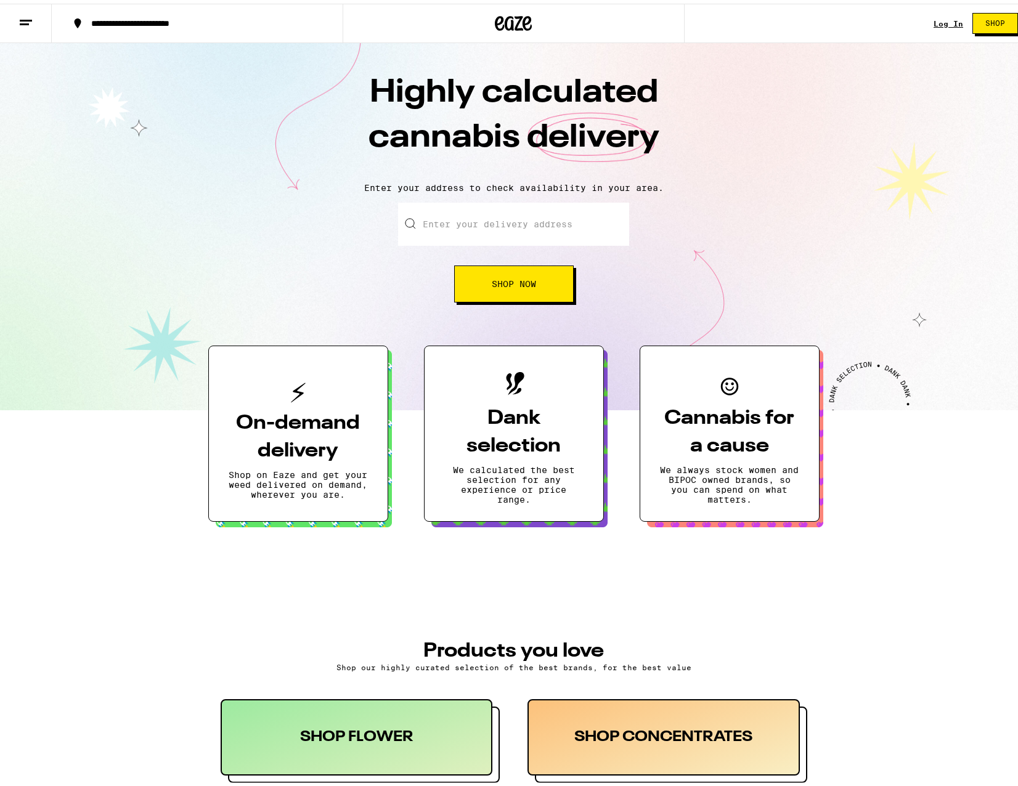
click at [944, 23] on div "Log In Shop" at bounding box center [981, 19] width 94 height 39
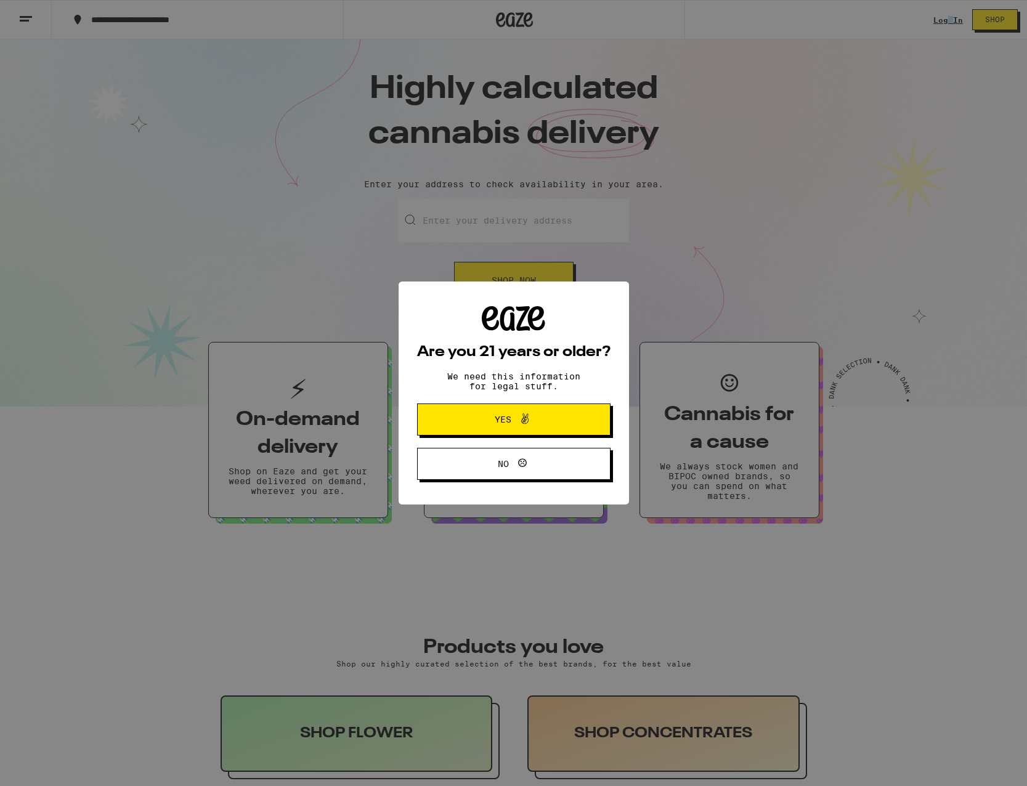
click at [503, 431] on button "Yes" at bounding box center [514, 420] width 194 height 32
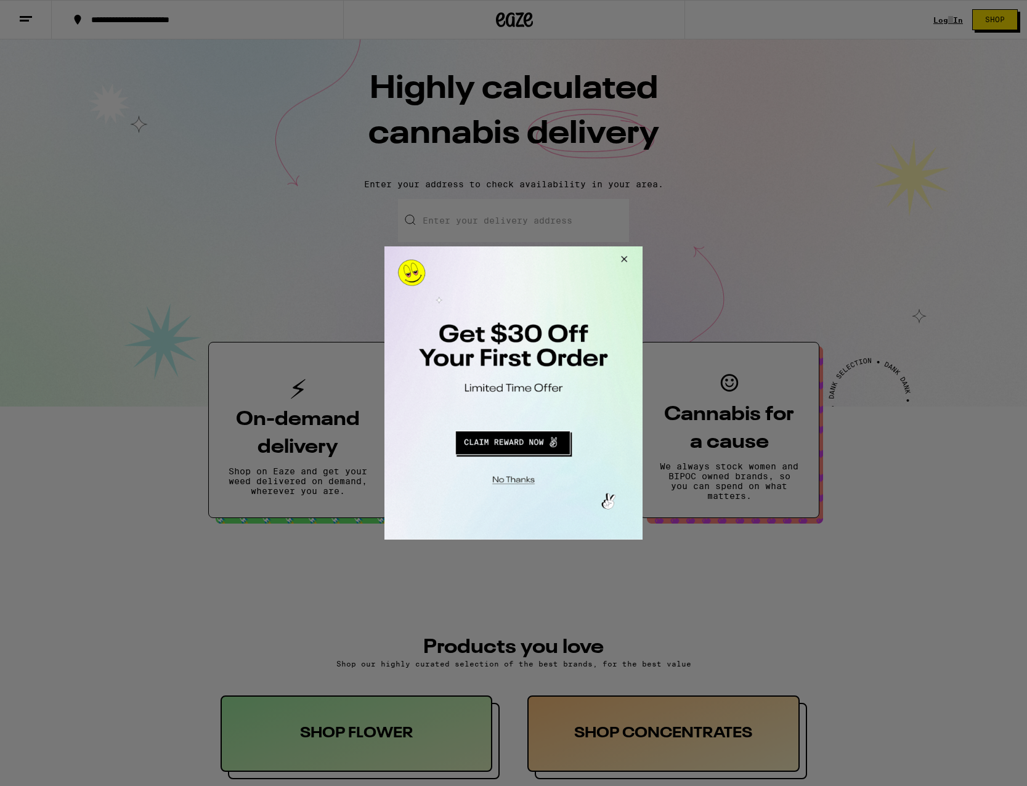
click at [525, 443] on button "Redirect to URL" at bounding box center [513, 441] width 214 height 30
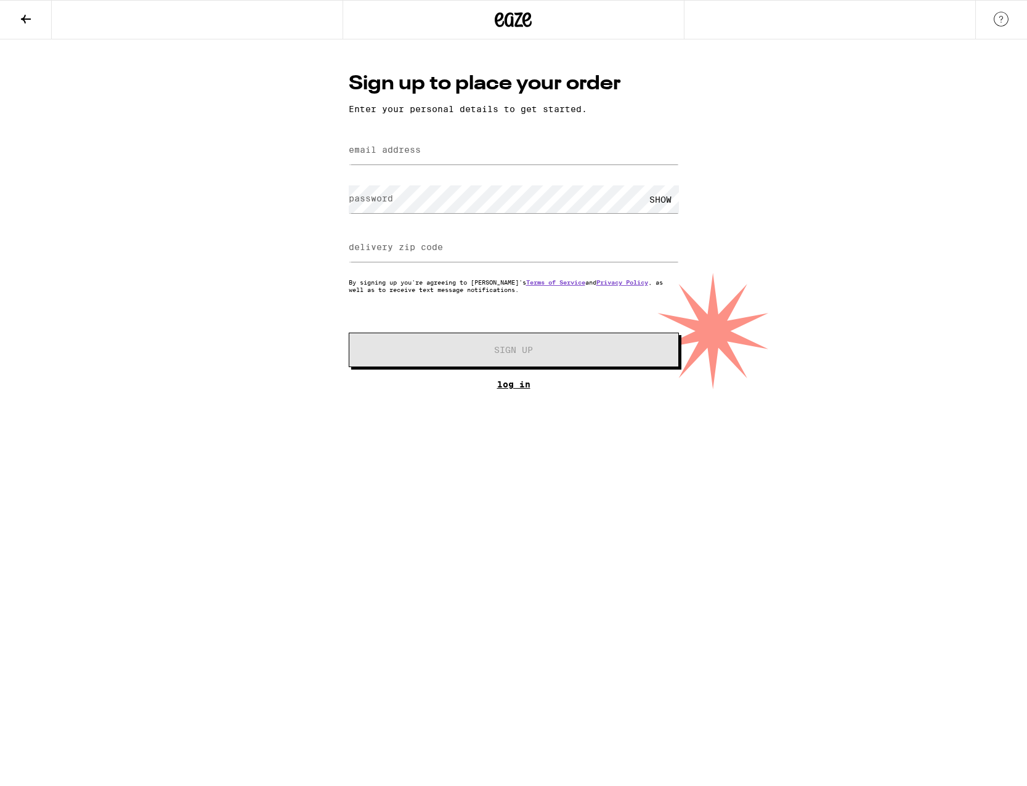
click at [499, 388] on link "Log In" at bounding box center [514, 385] width 330 height 10
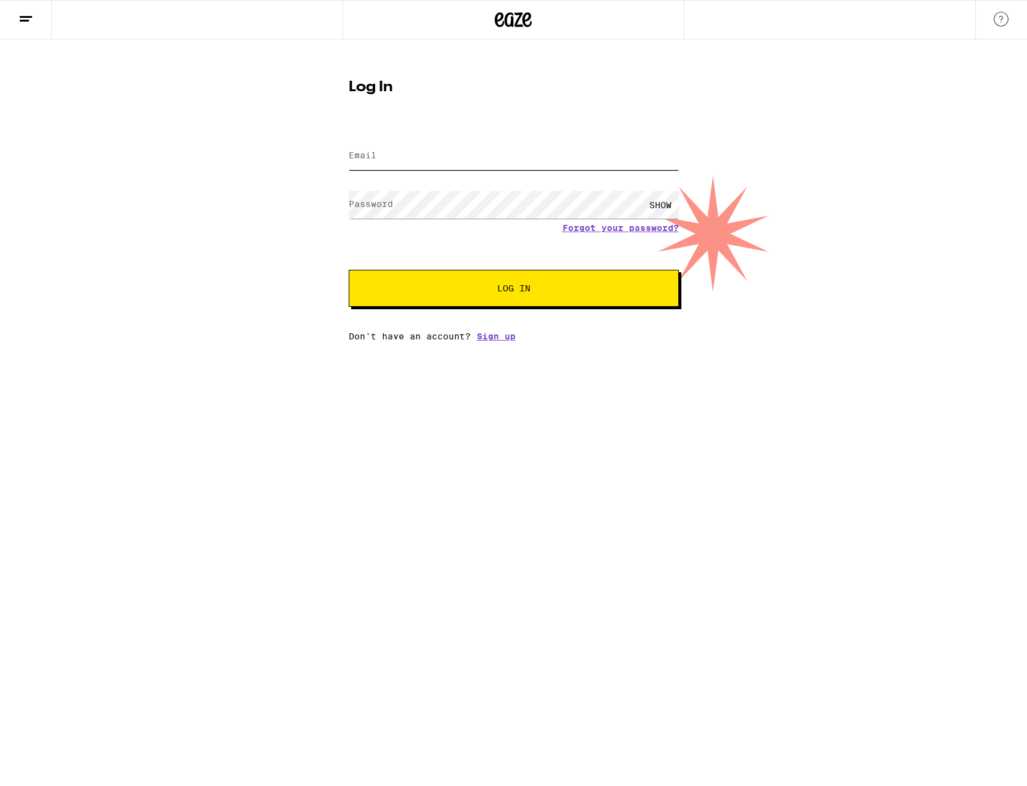
click at [423, 153] on input "Email" at bounding box center [514, 156] width 330 height 28
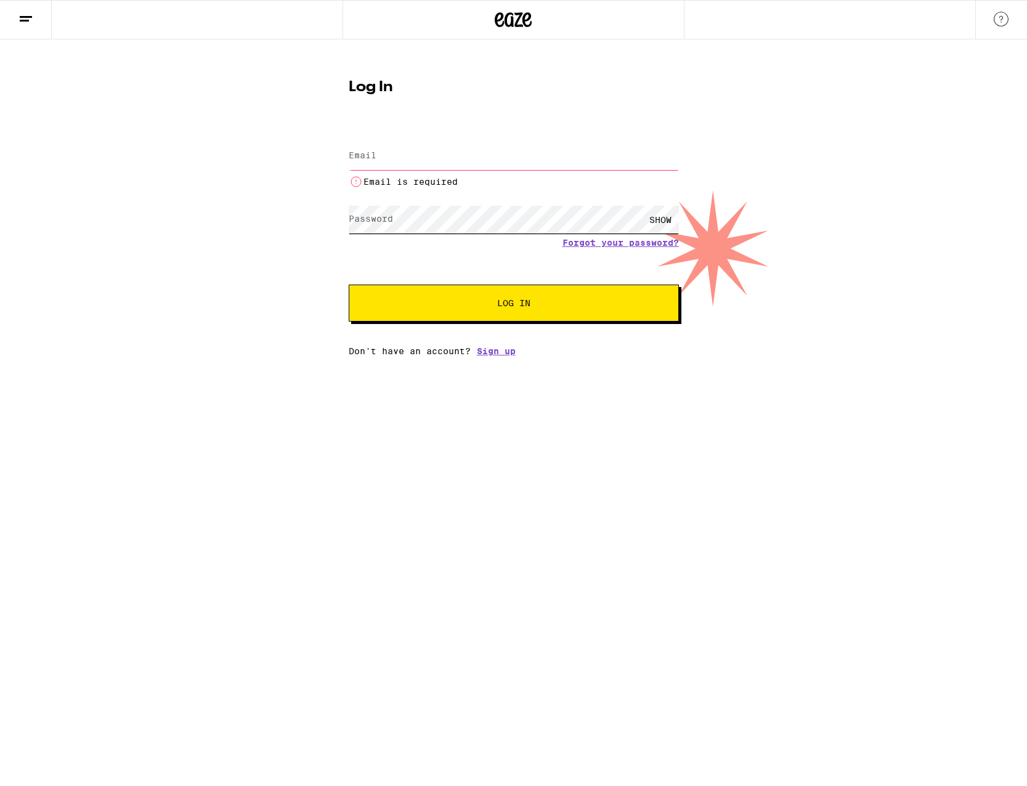
type input "[EMAIL_ADDRESS][DOMAIN_NAME]"
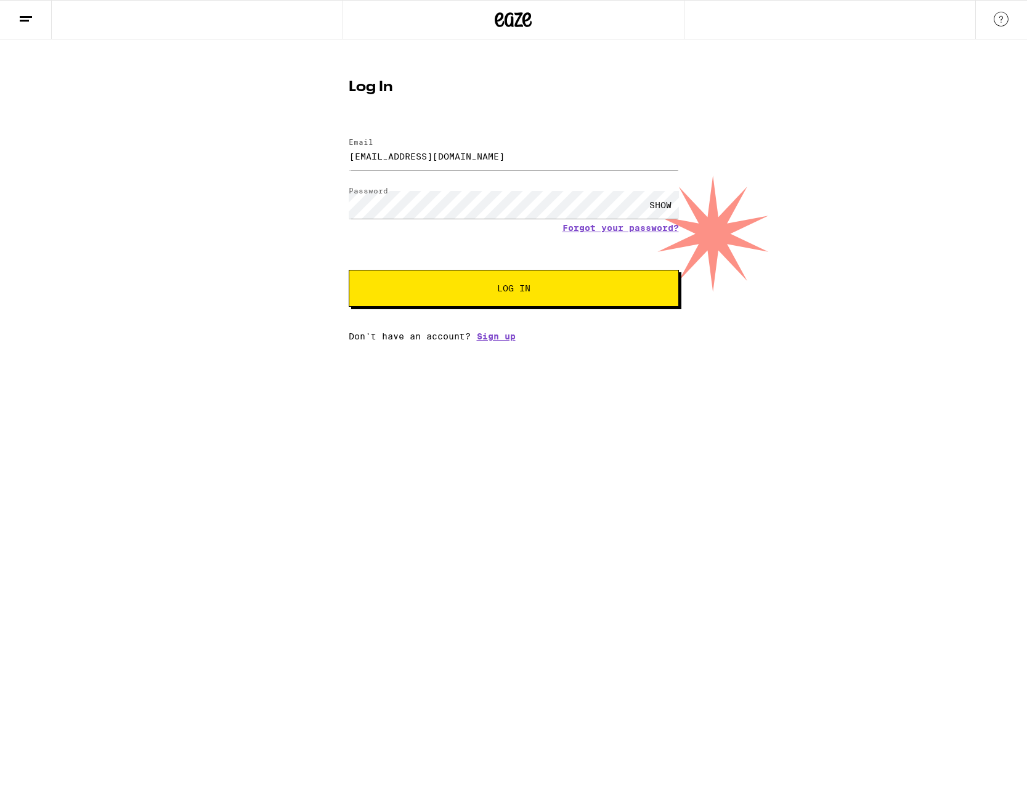
click at [467, 304] on button "Log In" at bounding box center [514, 288] width 330 height 37
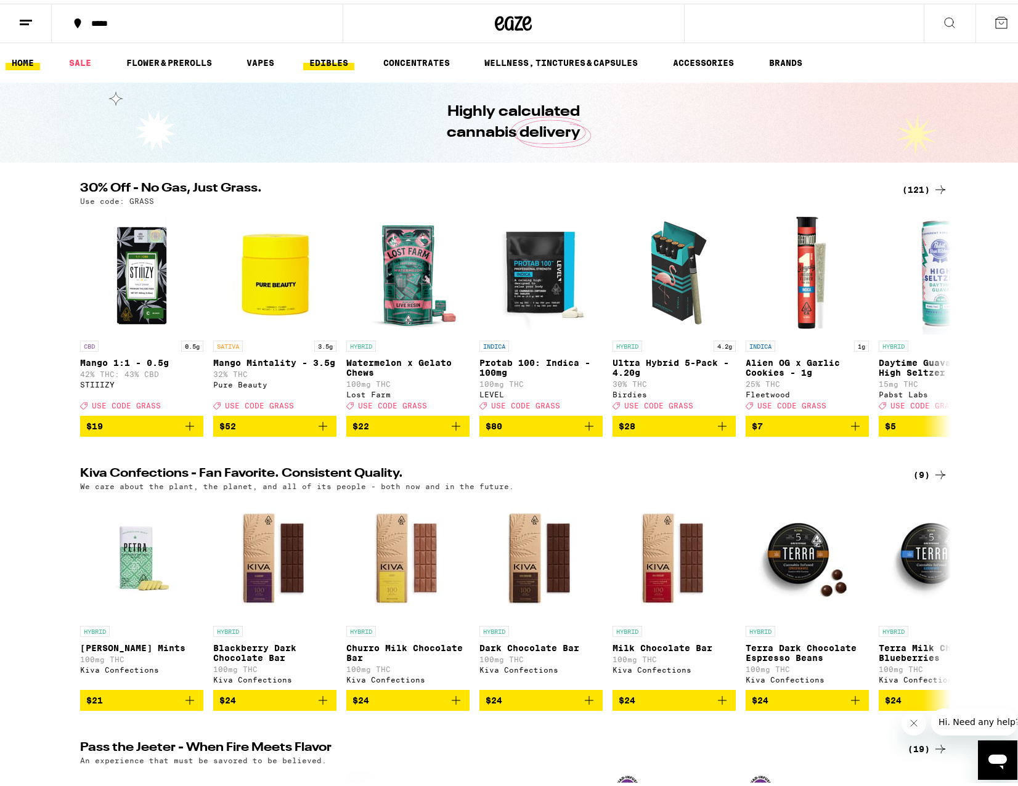
drag, startPoint x: 339, startPoint y: 51, endPoint x: 330, endPoint y: 57, distance: 11.1
click at [337, 52] on ul "HOME SALE FLOWER & PREROLLS VAPES EDIBLES CONCENTRATES WELLNESS, TINCTURES & CA…" at bounding box center [513, 58] width 1027 height 39
click at [327, 59] on link "EDIBLES" at bounding box center [328, 59] width 51 height 15
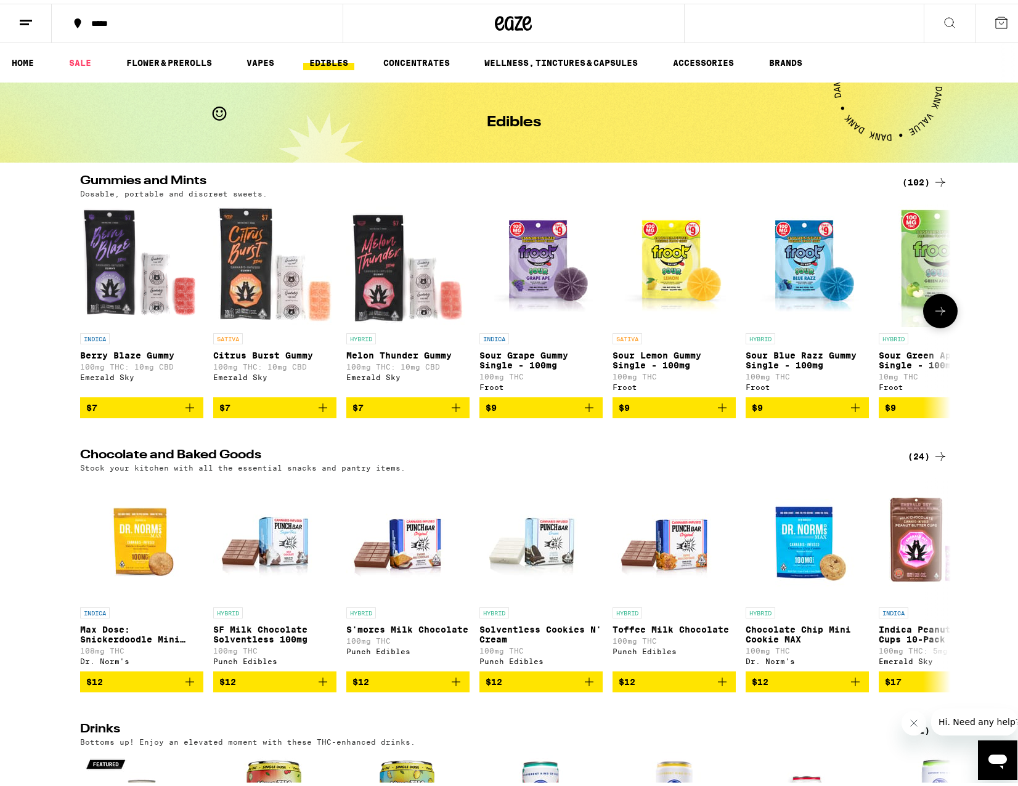
click at [582, 412] on icon "Add to bag" at bounding box center [589, 404] width 15 height 15
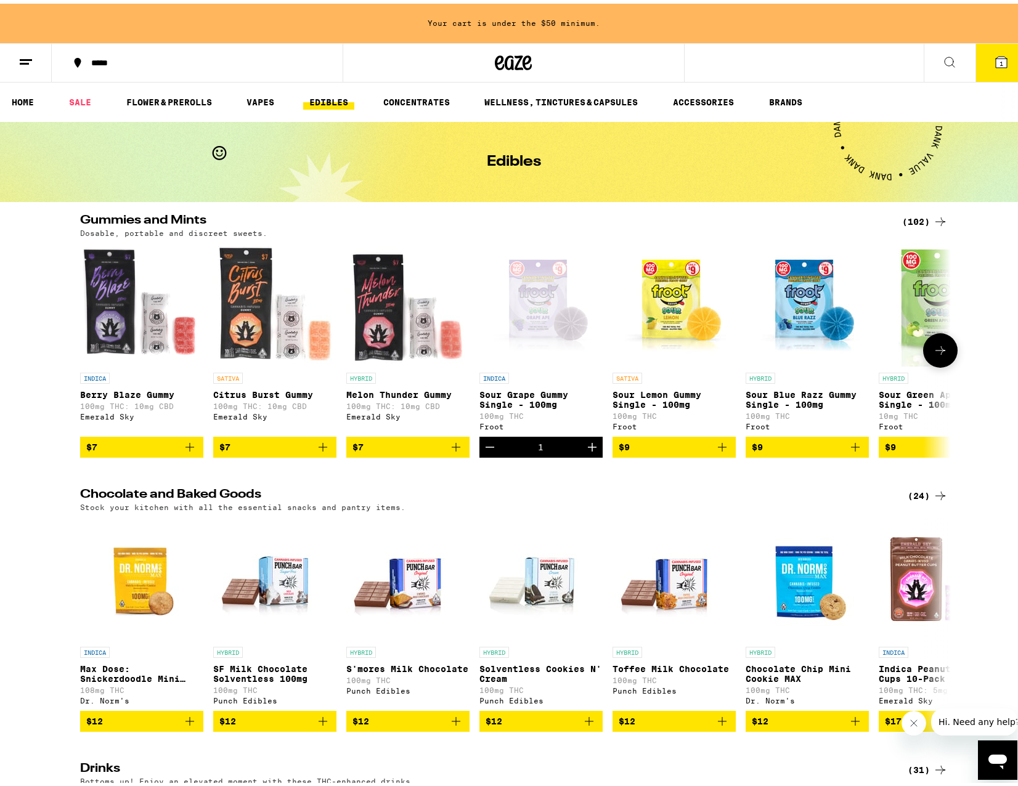
click at [586, 451] on icon "Increment" at bounding box center [592, 443] width 15 height 15
click at [933, 348] on icon at bounding box center [940, 347] width 15 height 15
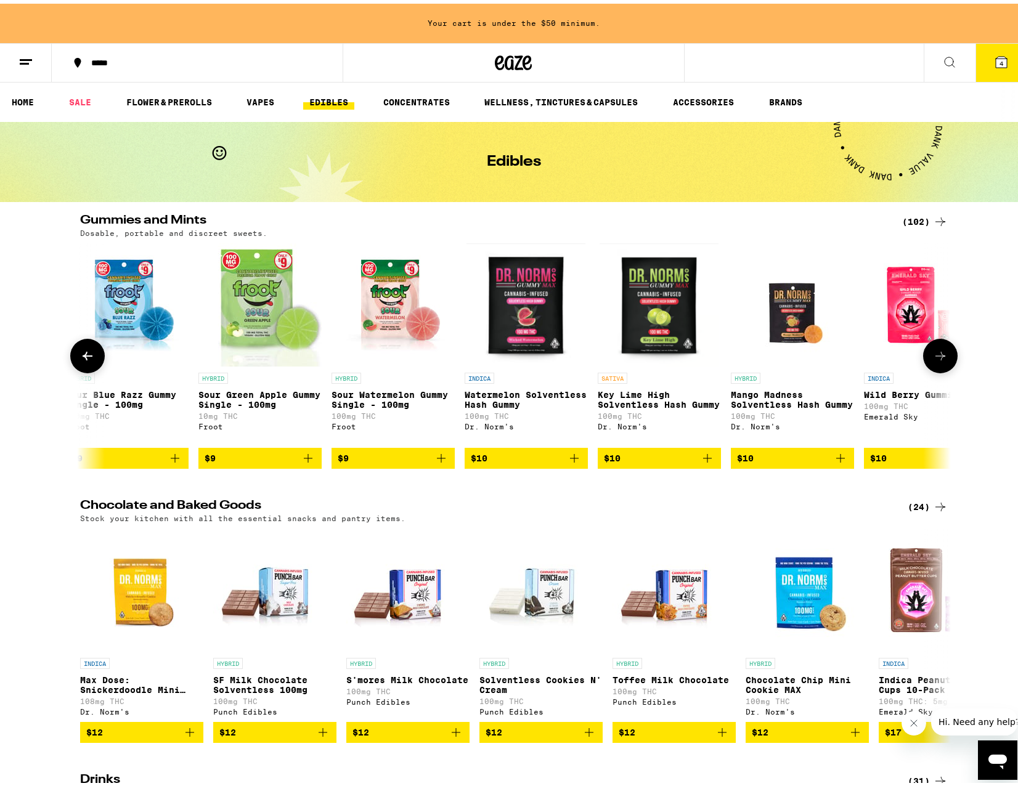
scroll to position [0, 733]
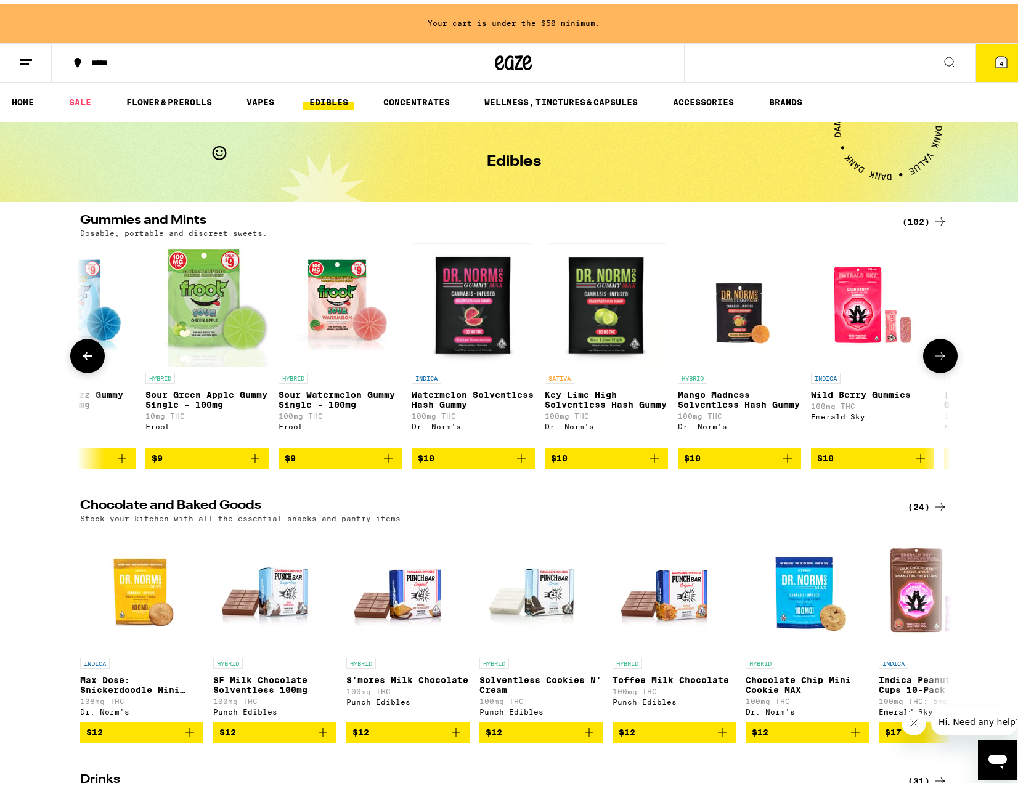
click at [933, 348] on button at bounding box center [940, 352] width 35 height 35
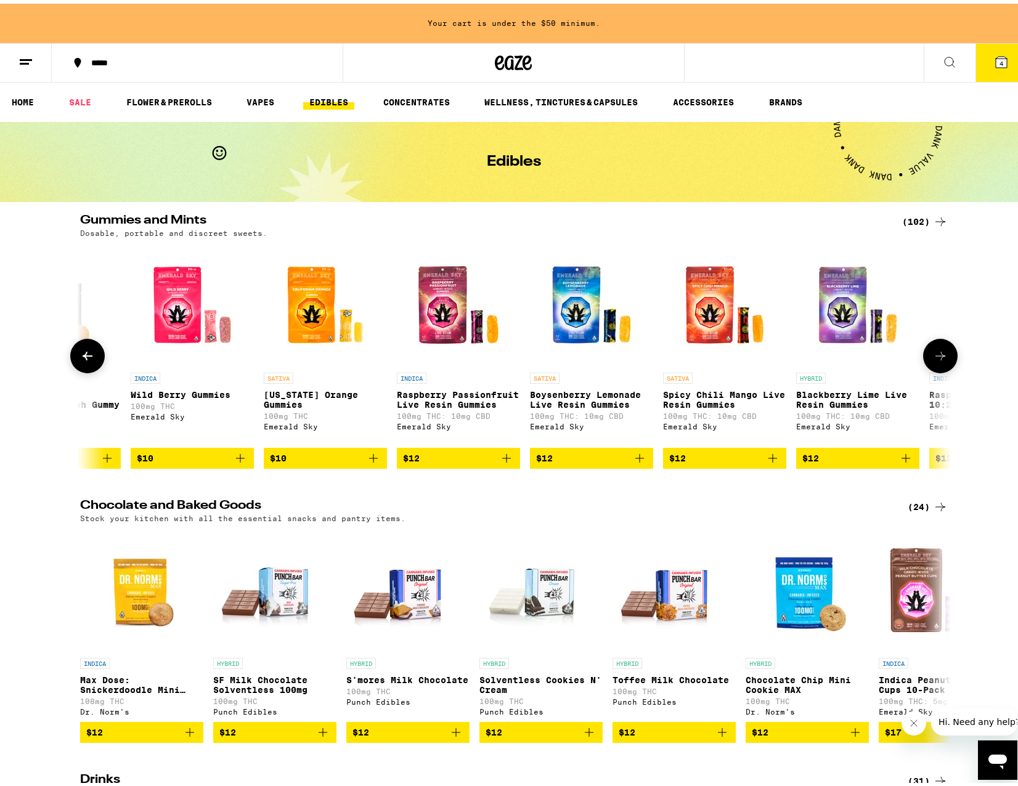
scroll to position [0, 1467]
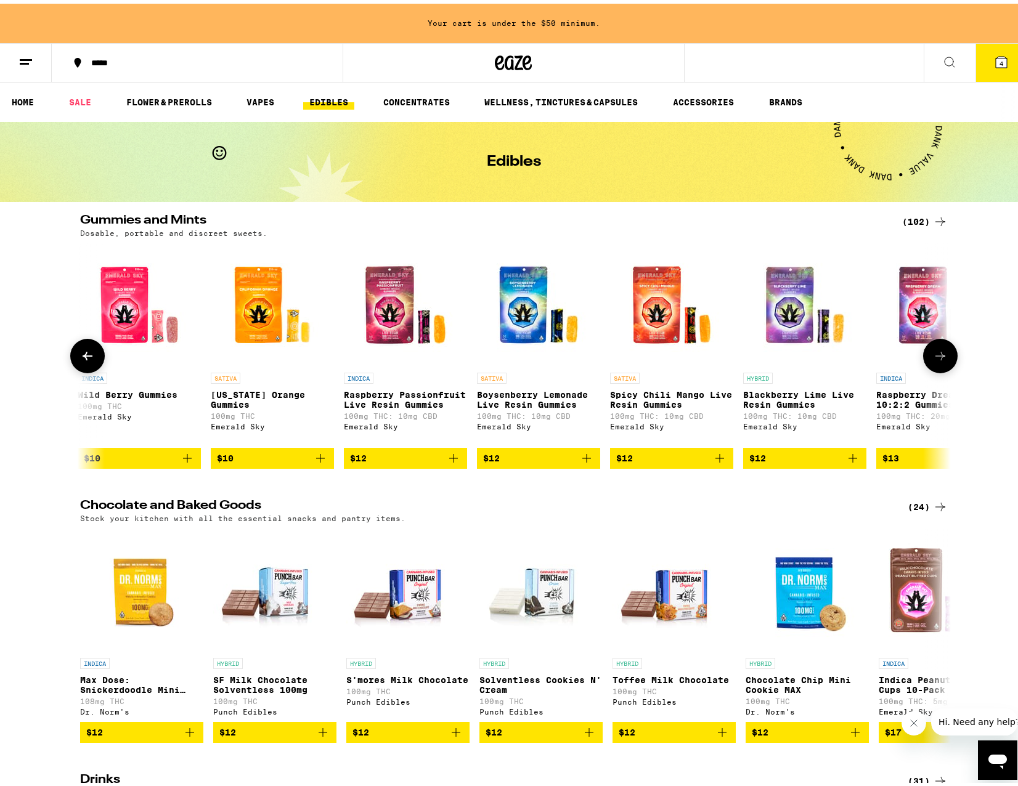
click at [933, 348] on button at bounding box center [940, 352] width 35 height 35
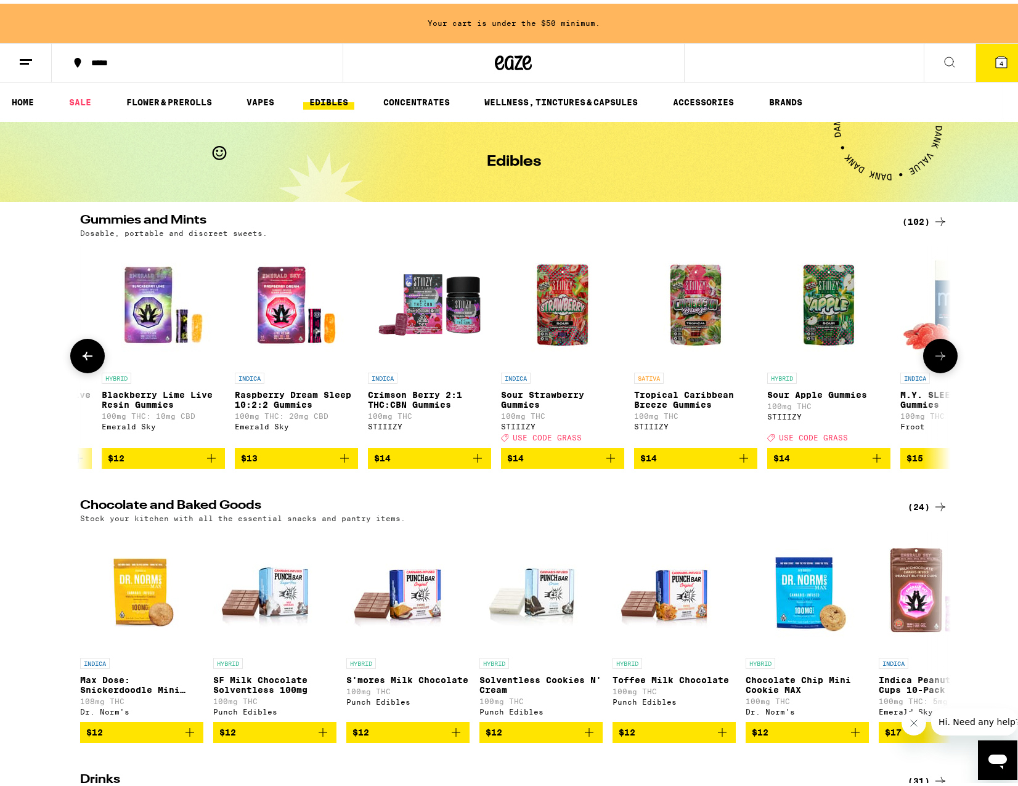
scroll to position [0, 2200]
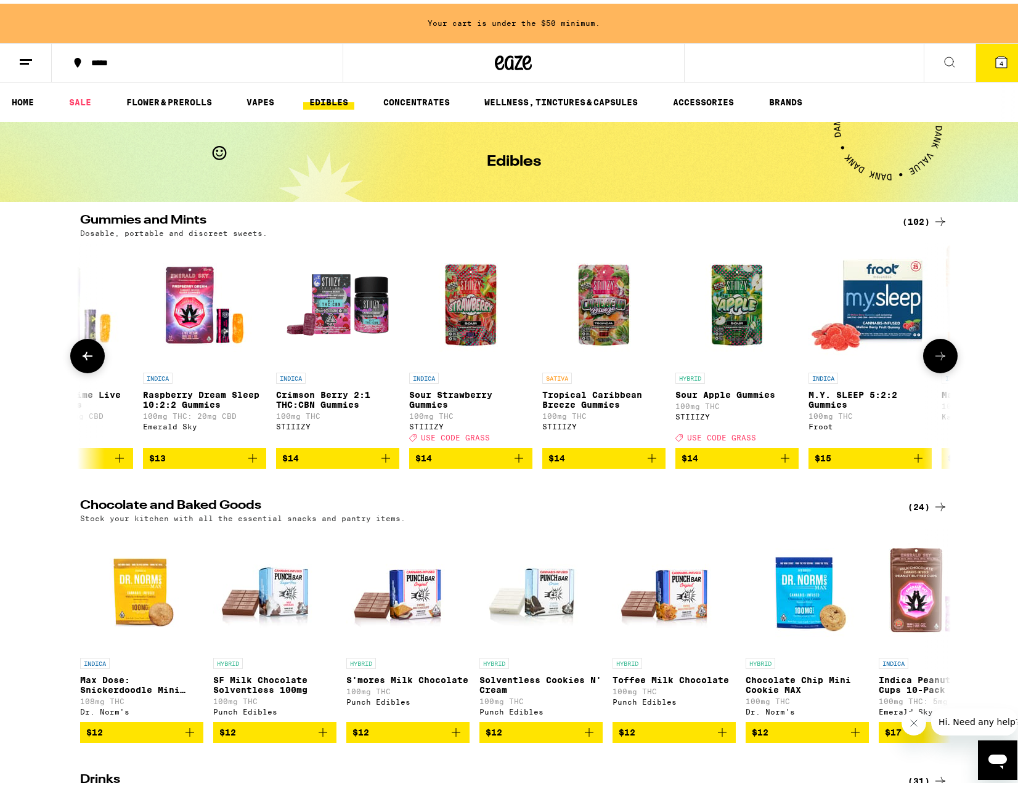
click at [933, 348] on button at bounding box center [940, 352] width 35 height 35
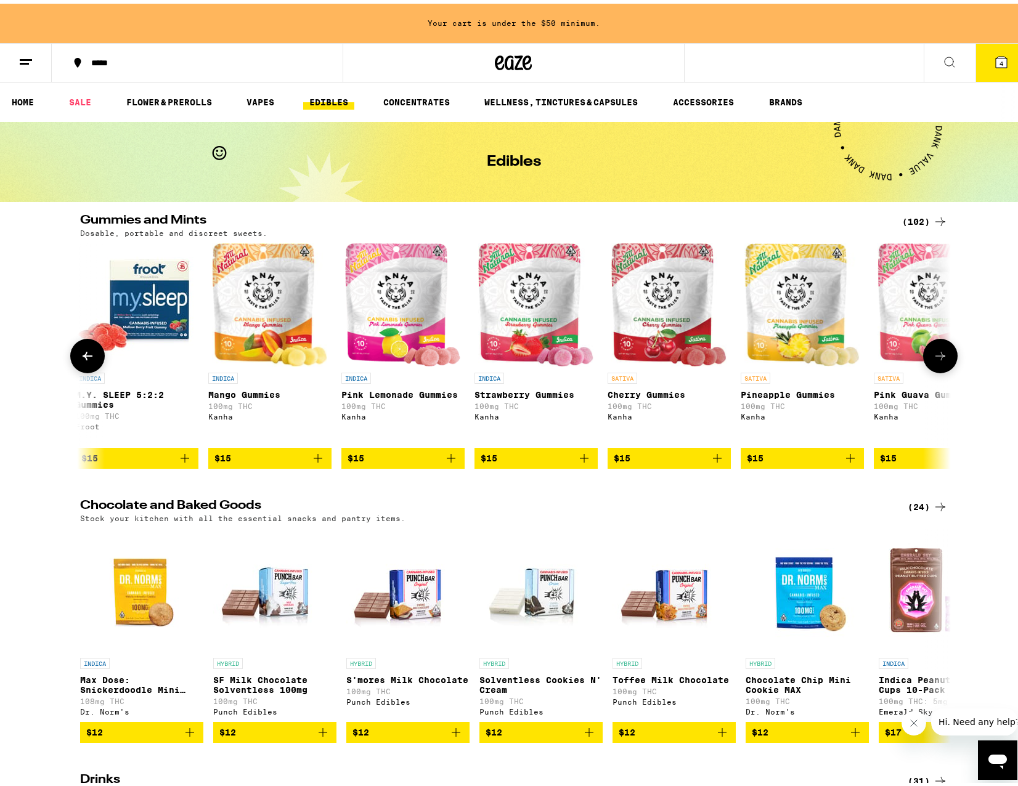
click at [933, 348] on button at bounding box center [940, 352] width 35 height 35
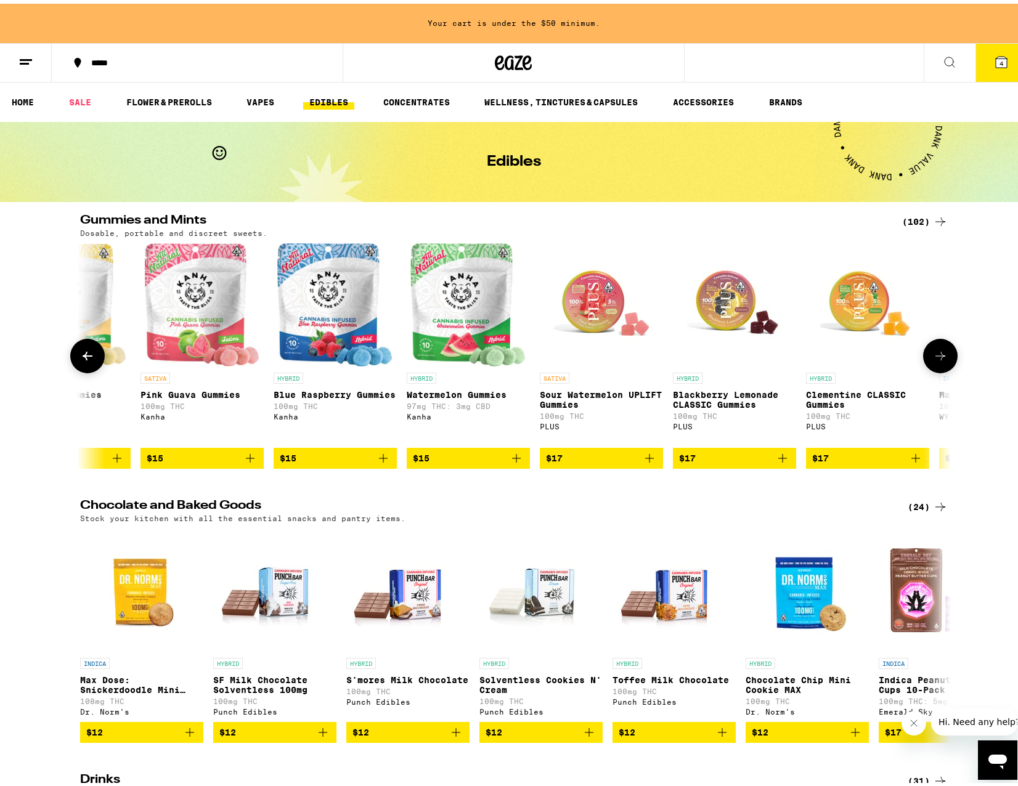
click at [933, 348] on button at bounding box center [940, 352] width 35 height 35
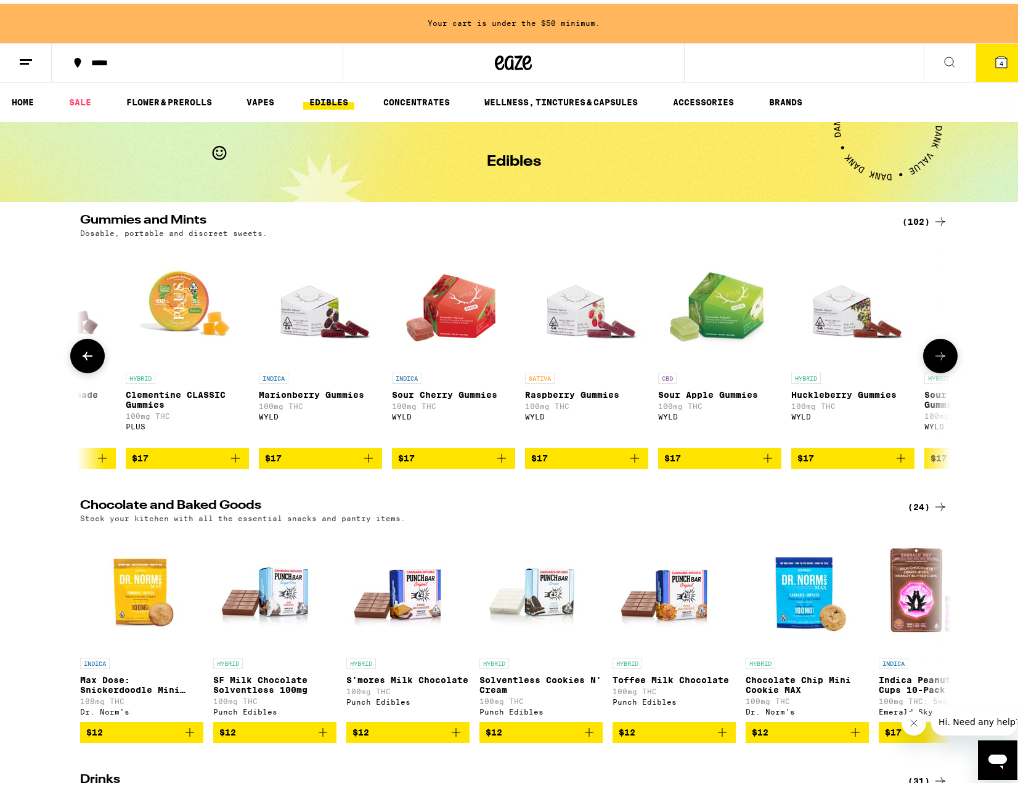
scroll to position [0, 4400]
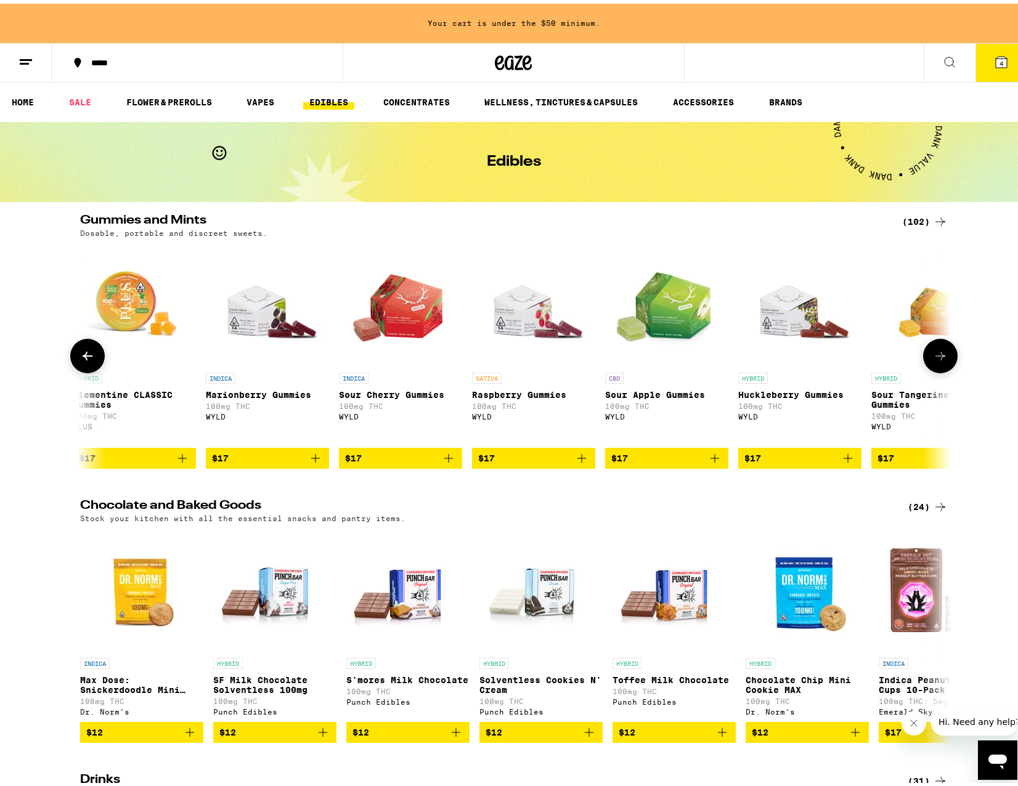
click at [933, 348] on button at bounding box center [940, 352] width 35 height 35
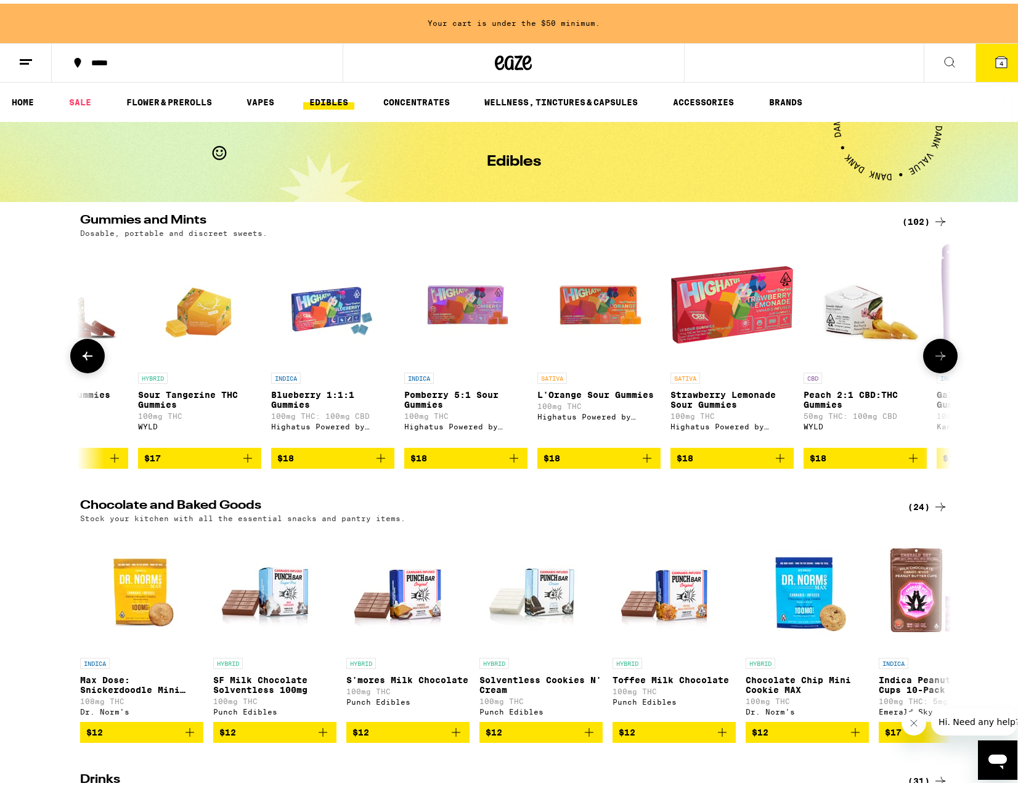
click at [933, 348] on button at bounding box center [940, 352] width 35 height 35
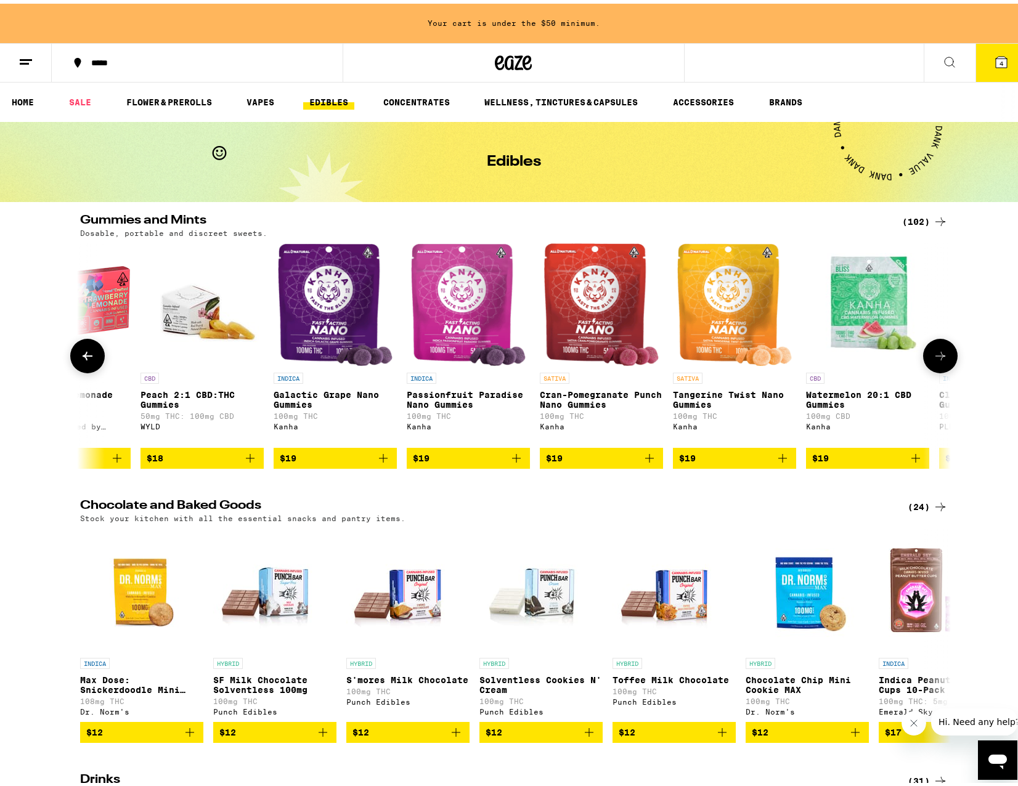
scroll to position [0, 5867]
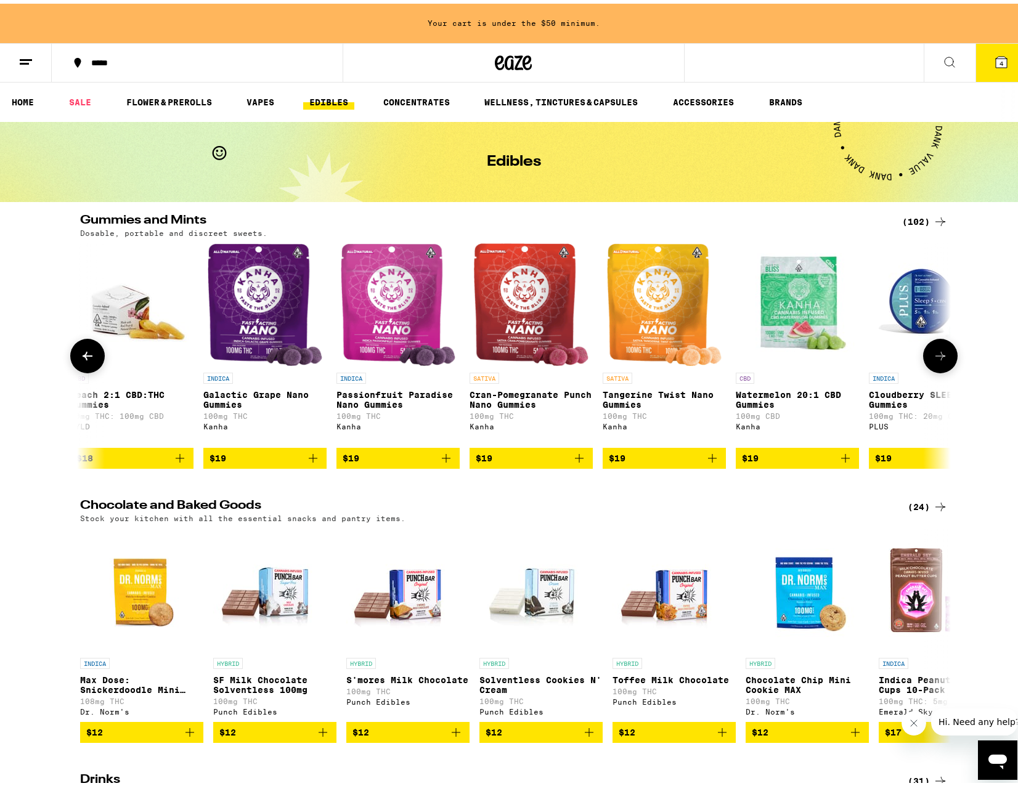
click at [933, 348] on button at bounding box center [940, 352] width 35 height 35
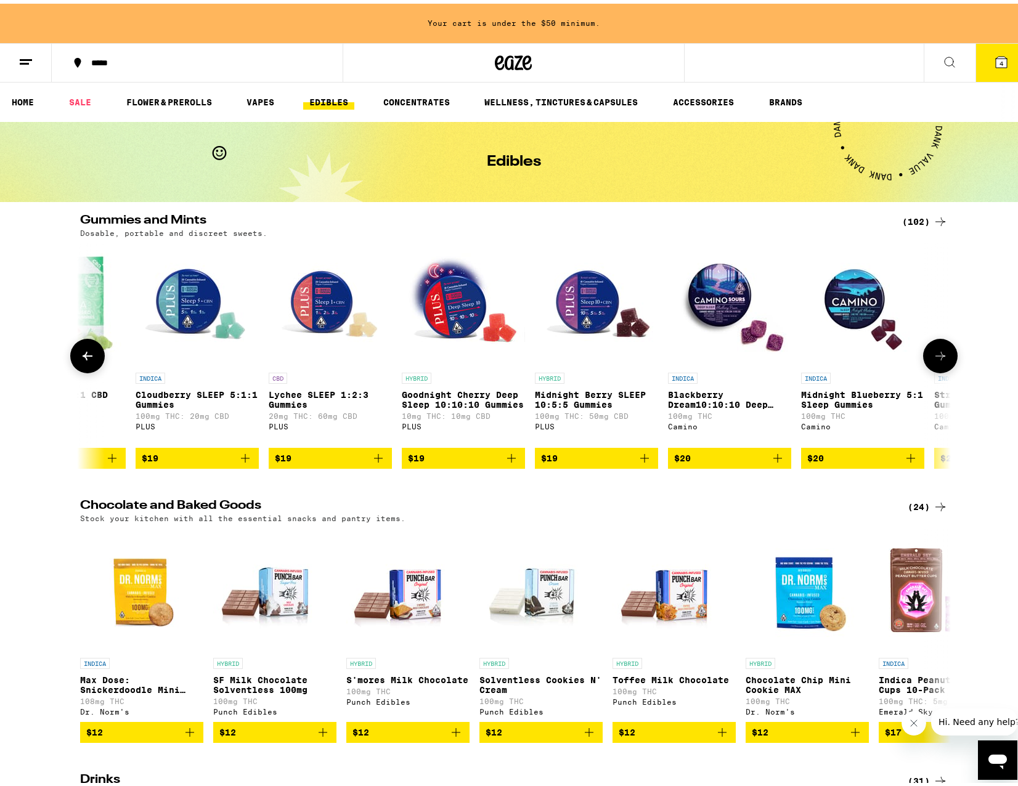
click at [933, 348] on button at bounding box center [940, 352] width 35 height 35
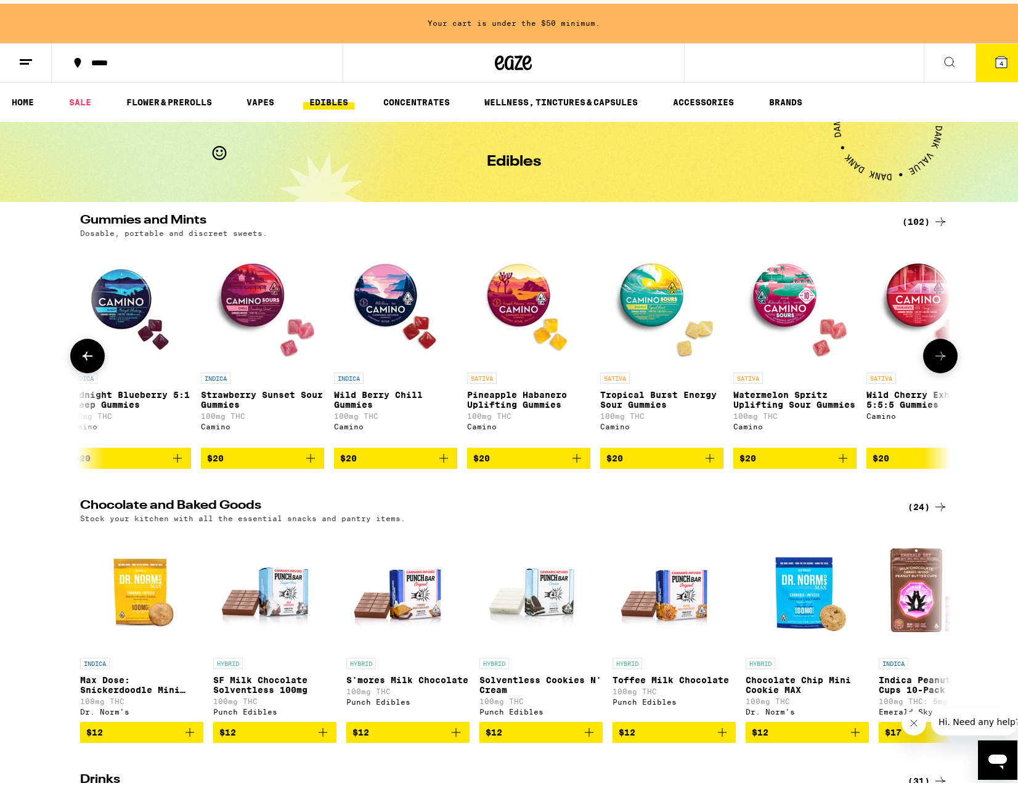
click at [933, 348] on button at bounding box center [940, 352] width 35 height 35
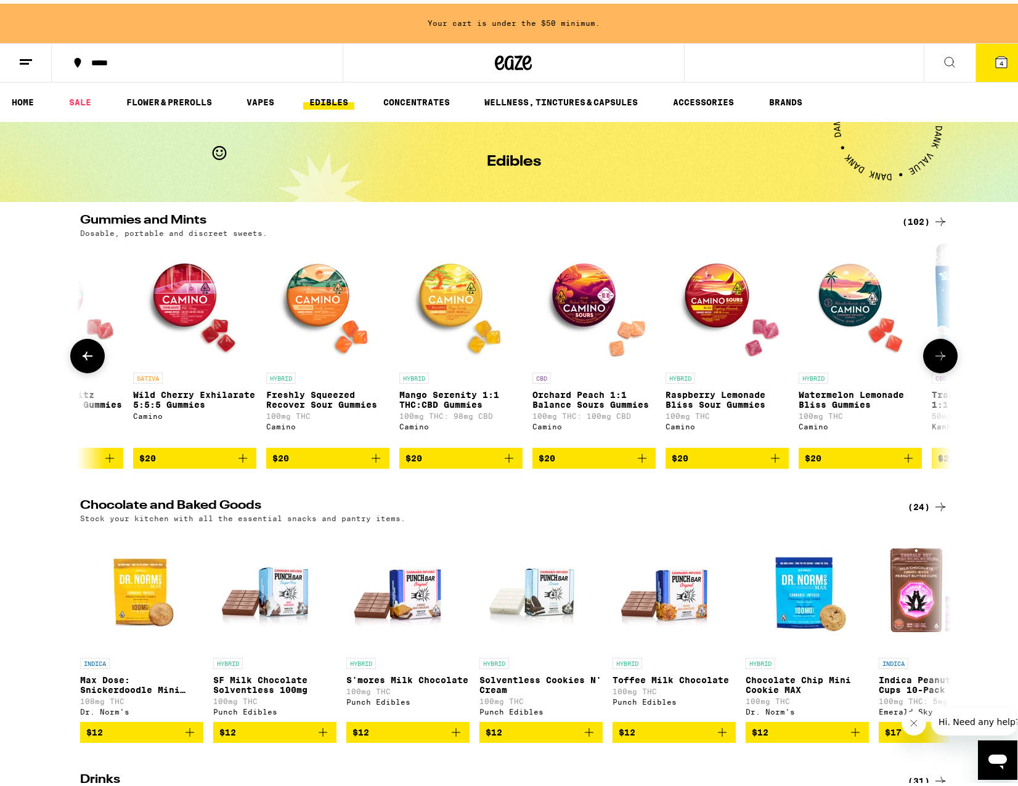
click at [933, 348] on button at bounding box center [940, 352] width 35 height 35
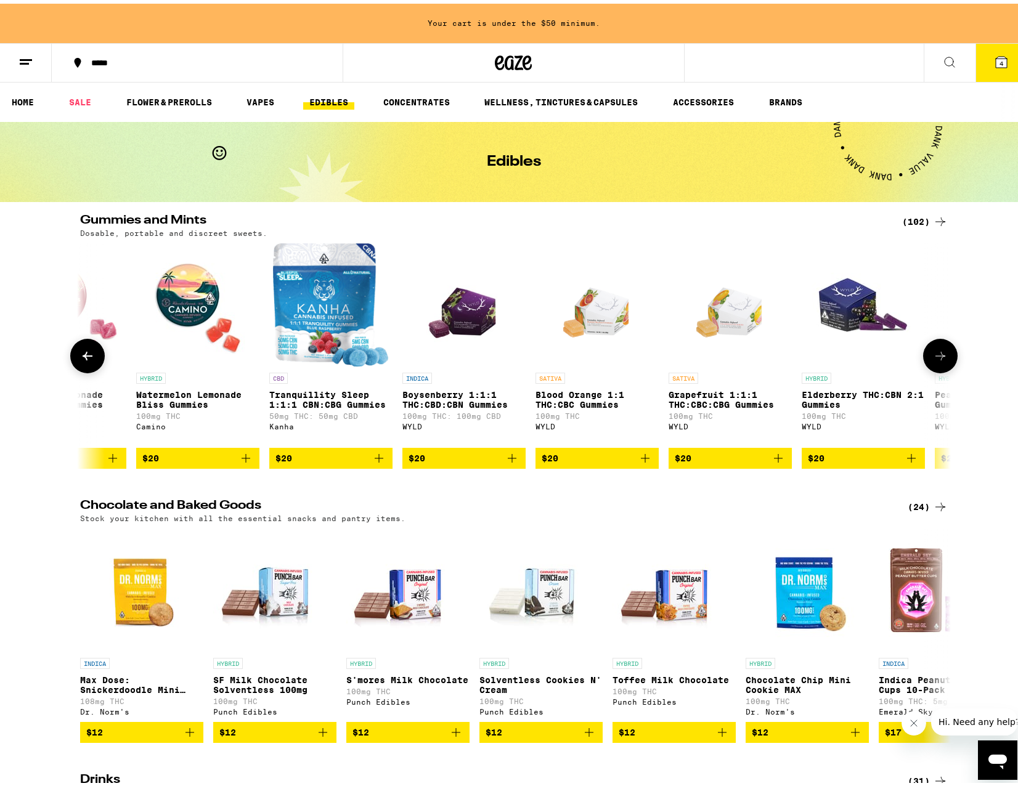
scroll to position [0, 8801]
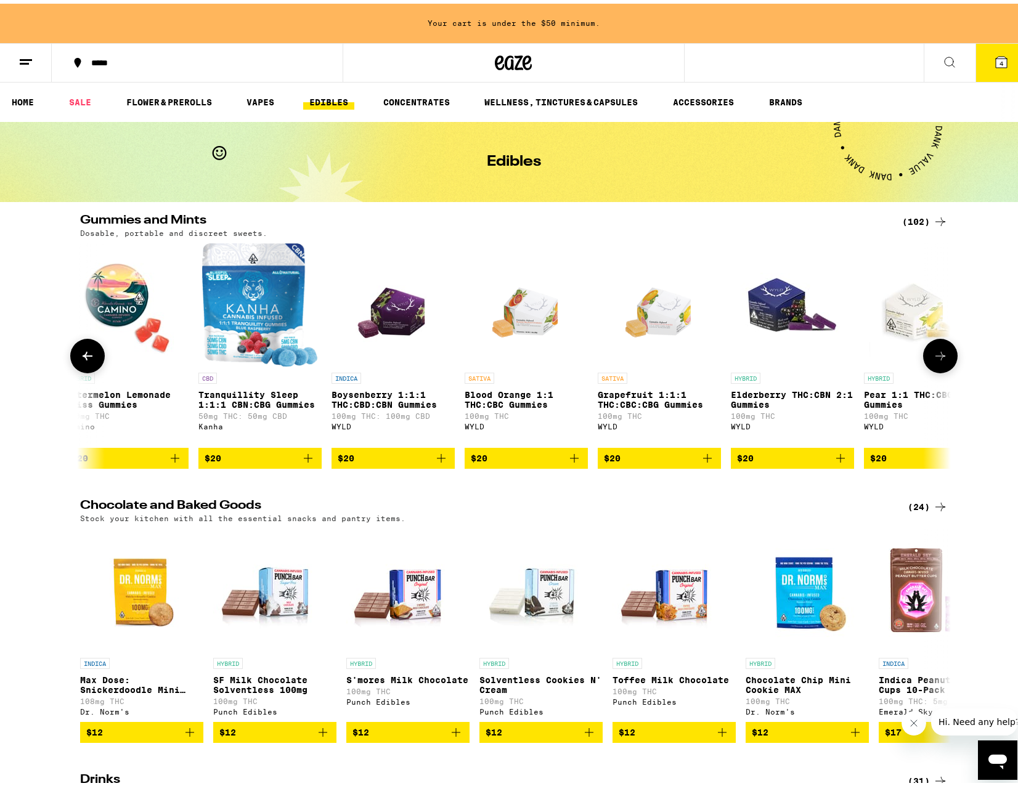
click at [933, 348] on button at bounding box center [940, 352] width 35 height 35
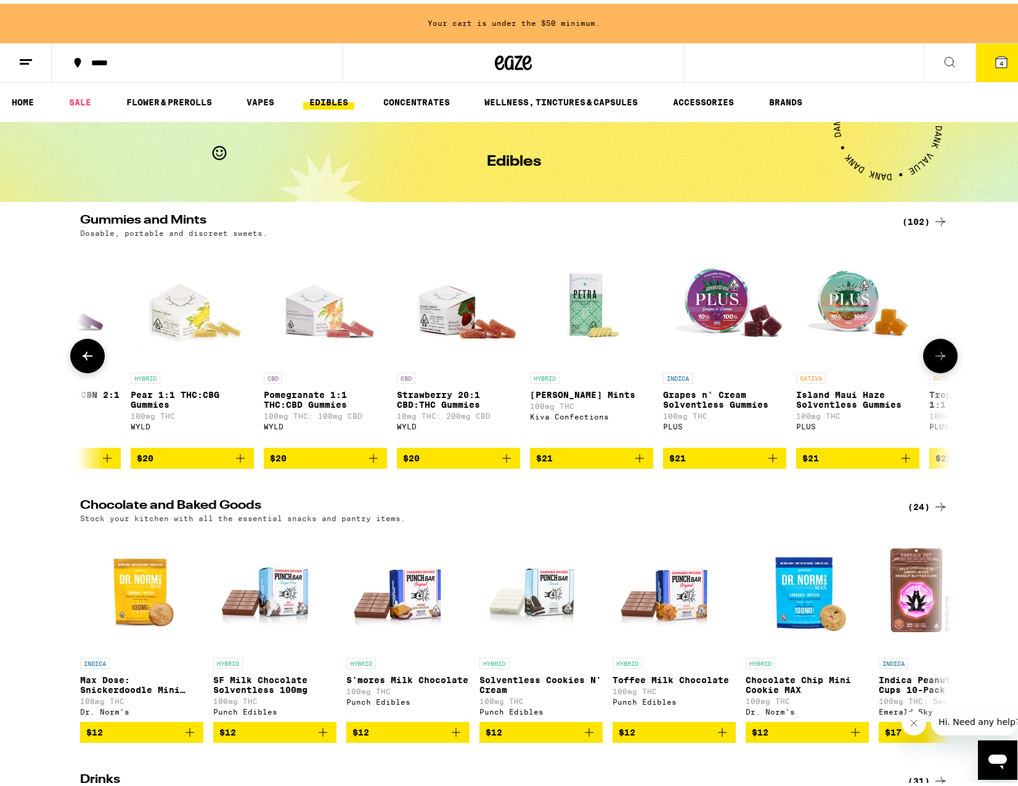
click at [933, 348] on button at bounding box center [940, 352] width 35 height 35
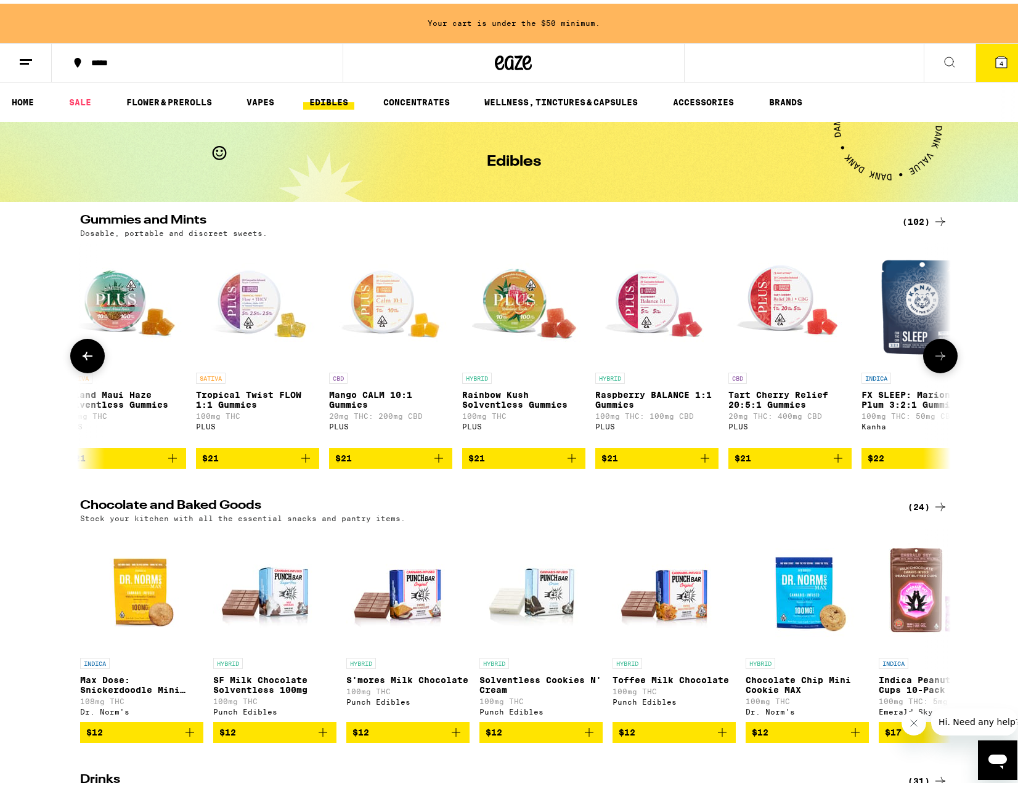
click at [932, 342] on button at bounding box center [940, 352] width 35 height 35
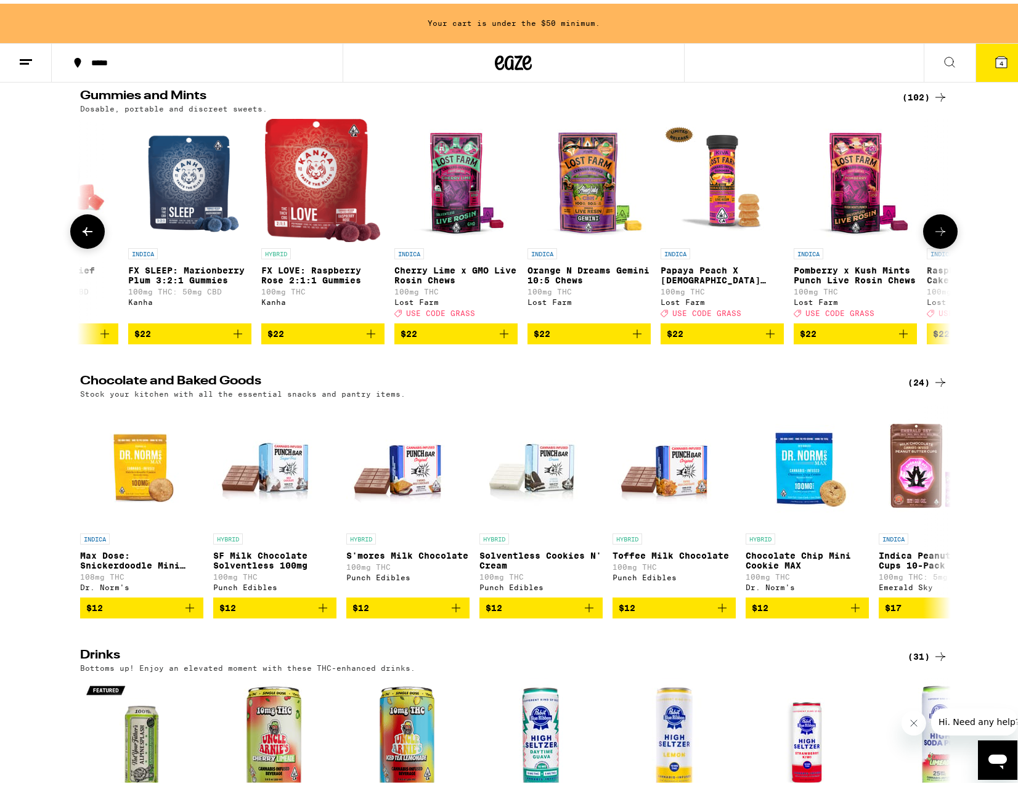
scroll to position [123, 0]
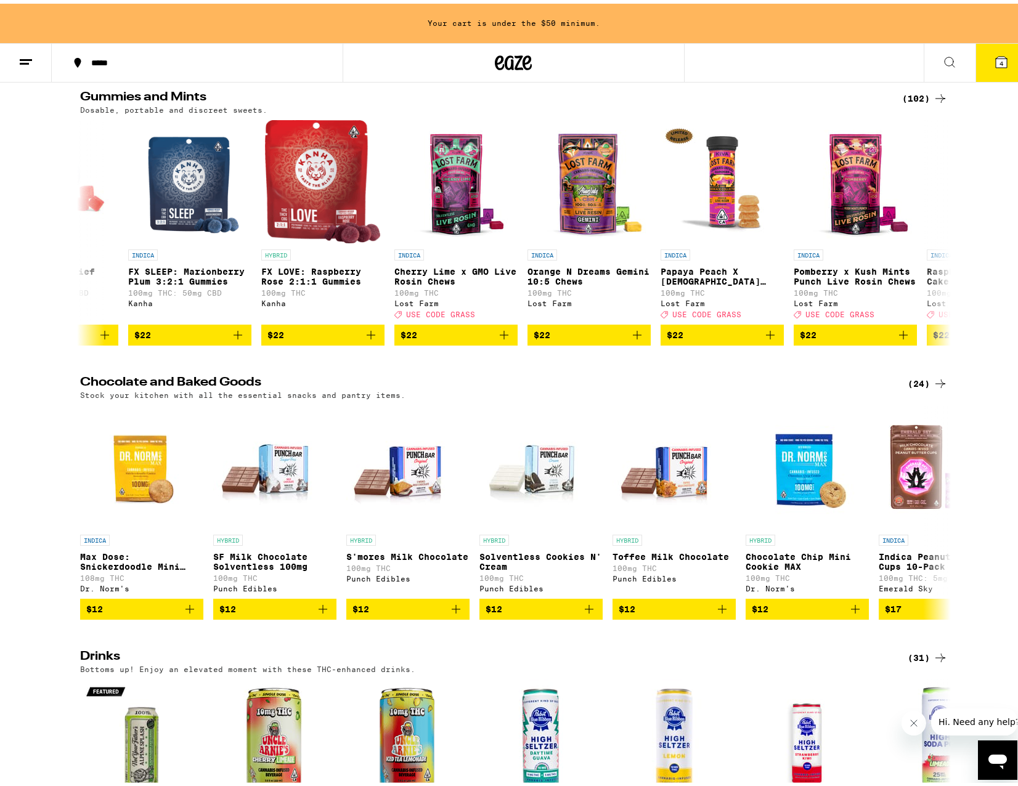
click at [933, 94] on icon at bounding box center [940, 95] width 15 height 15
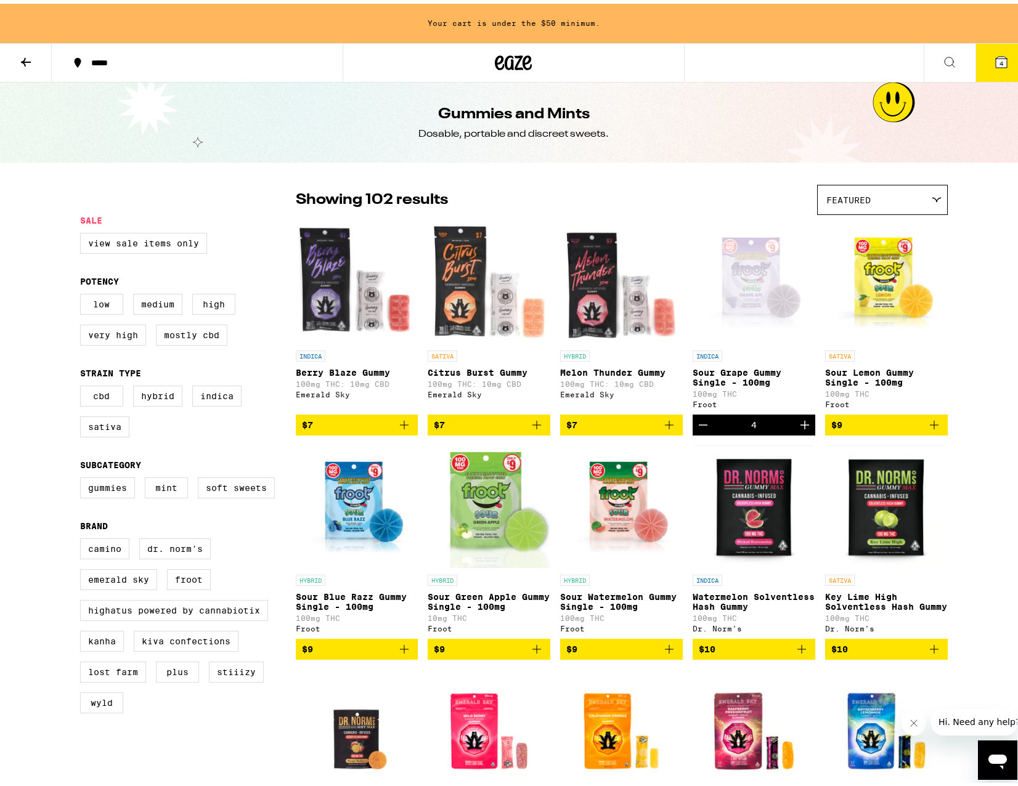
click at [929, 94] on div "Gummies and Mints Dosable, portable and discreet sweets." at bounding box center [513, 119] width 1027 height 80
click at [192, 397] on label "Indica" at bounding box center [216, 392] width 49 height 21
click at [83, 385] on input "Indica" at bounding box center [83, 384] width 1 height 1
checkbox input "true"
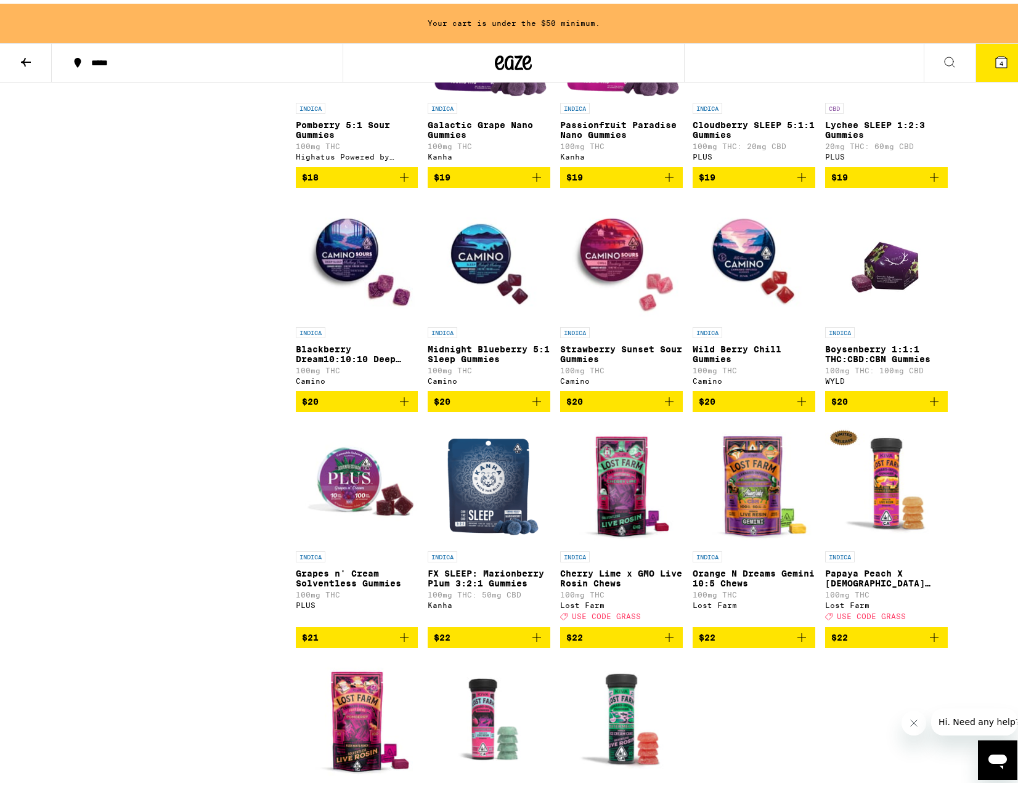
scroll to position [986, 0]
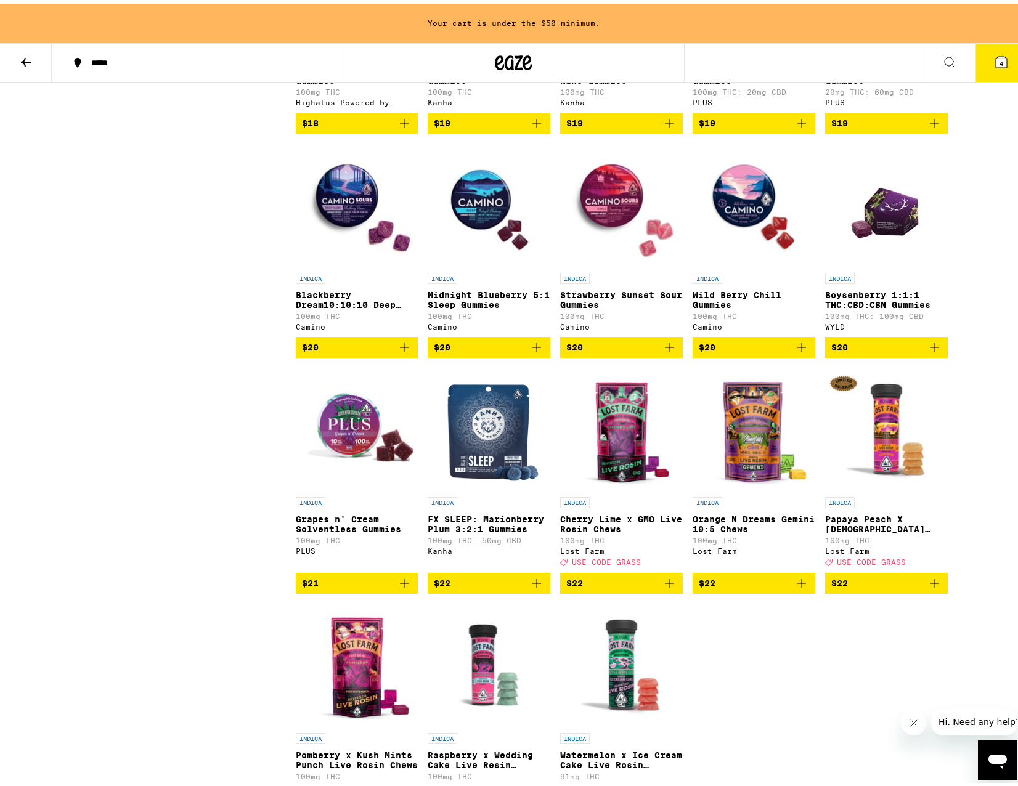
click at [666, 587] on icon "Add to bag" at bounding box center [669, 580] width 15 height 15
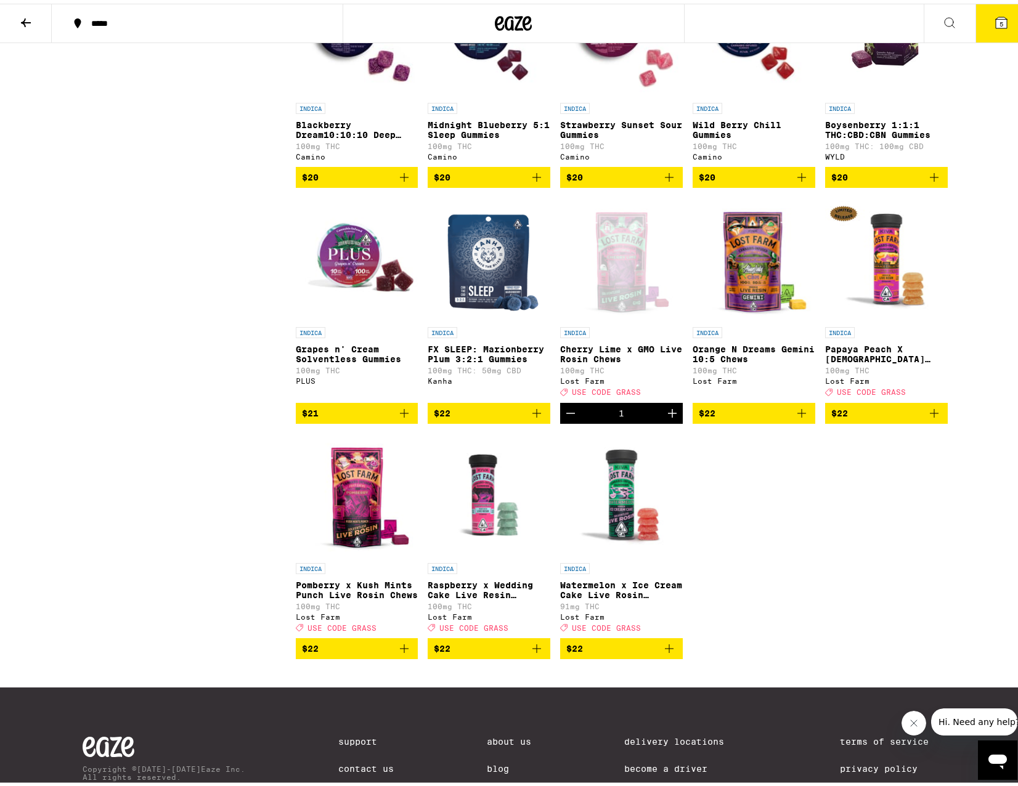
scroll to position [1132, 0]
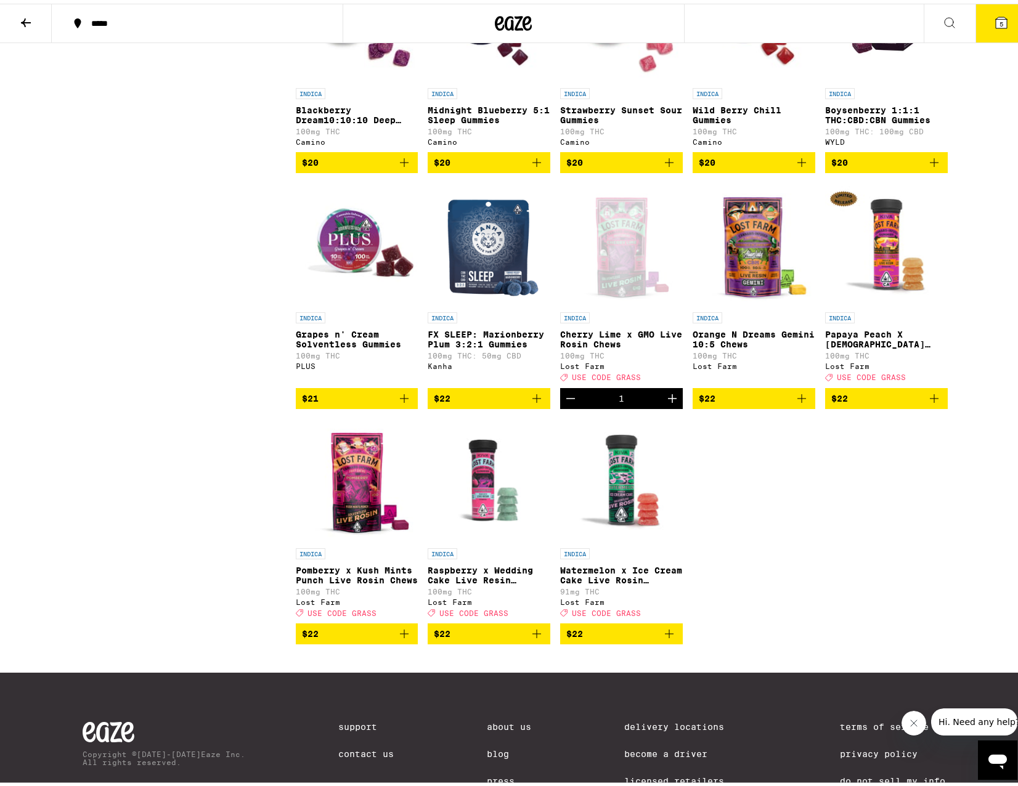
click at [795, 402] on icon "Add to bag" at bounding box center [801, 395] width 15 height 15
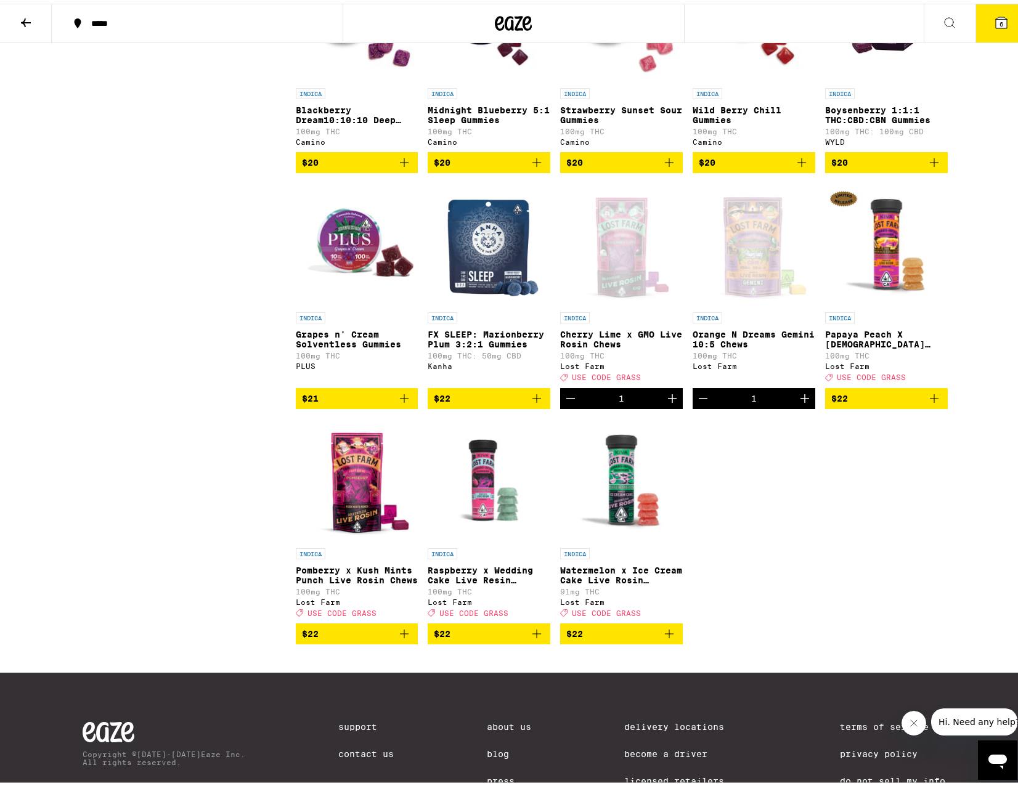
click at [398, 638] on icon "Add to bag" at bounding box center [404, 630] width 15 height 15
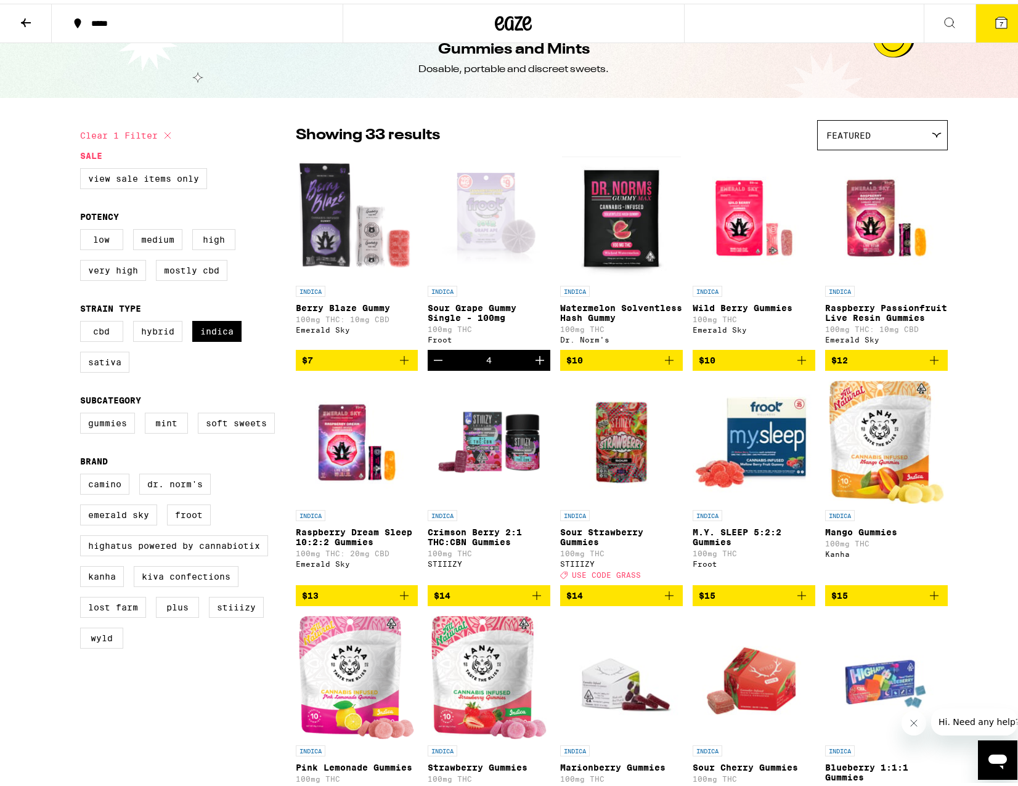
scroll to position [0, 0]
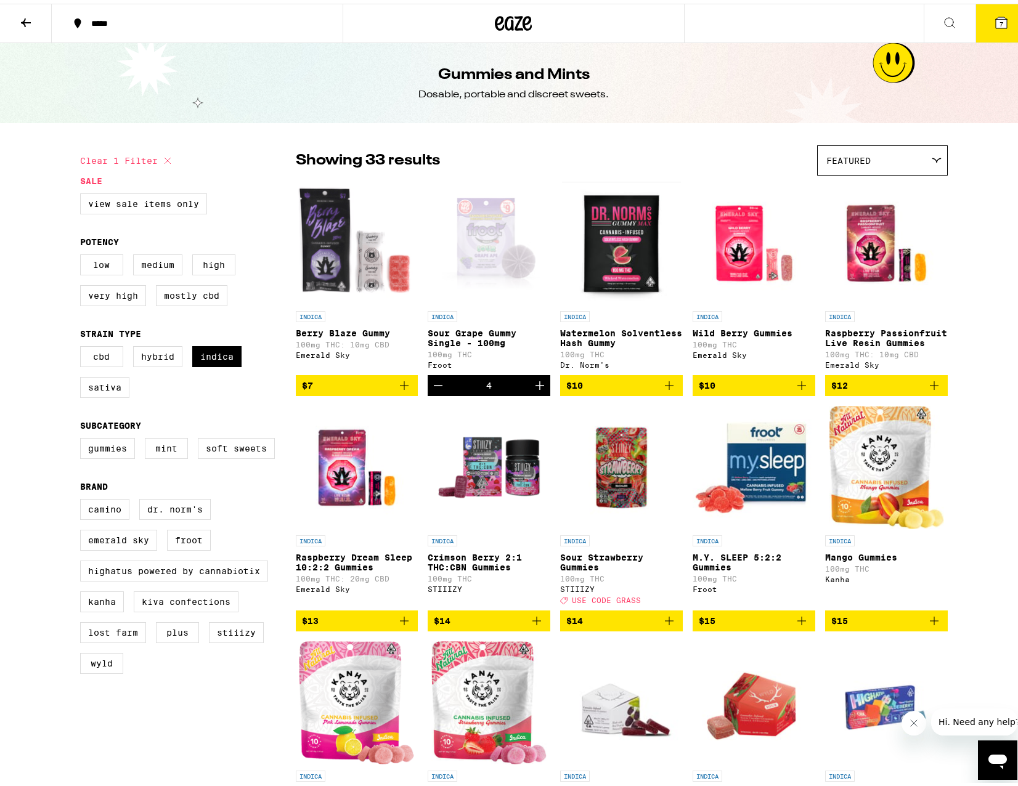
click at [994, 22] on icon at bounding box center [1001, 19] width 15 height 15
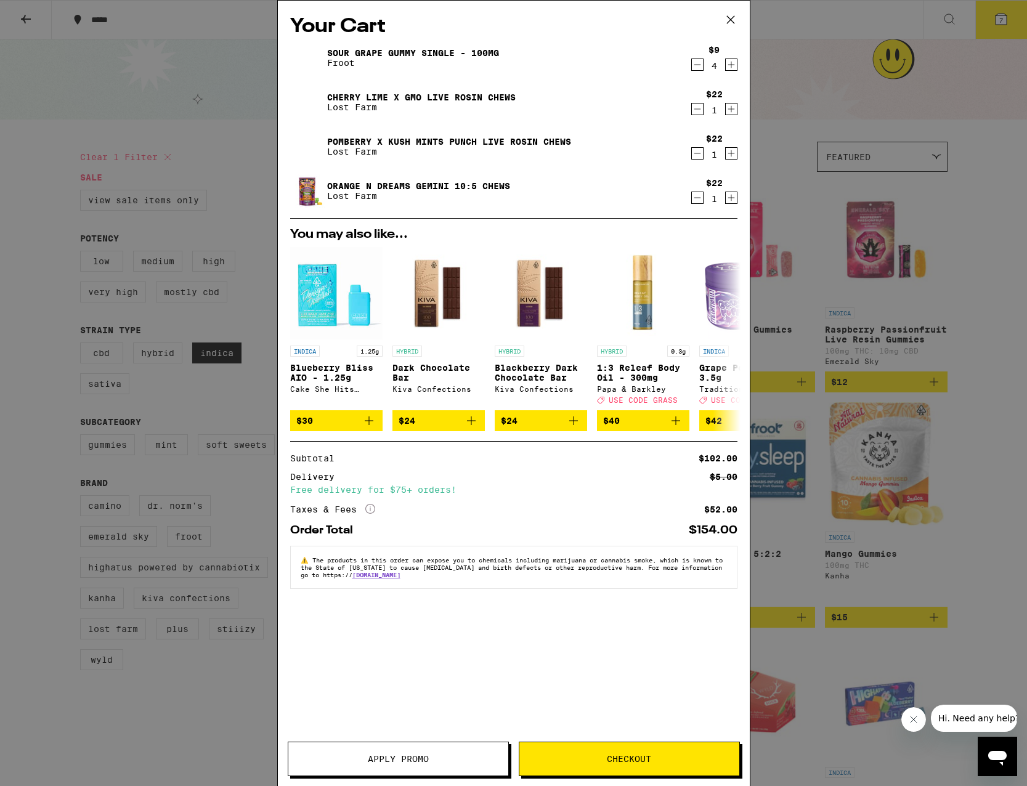
click at [820, 11] on div "Your Cart Sour Grape Gummy Single - 100mg Froot $9 4 Cherry Lime x GMO Live Ros…" at bounding box center [513, 393] width 1027 height 786
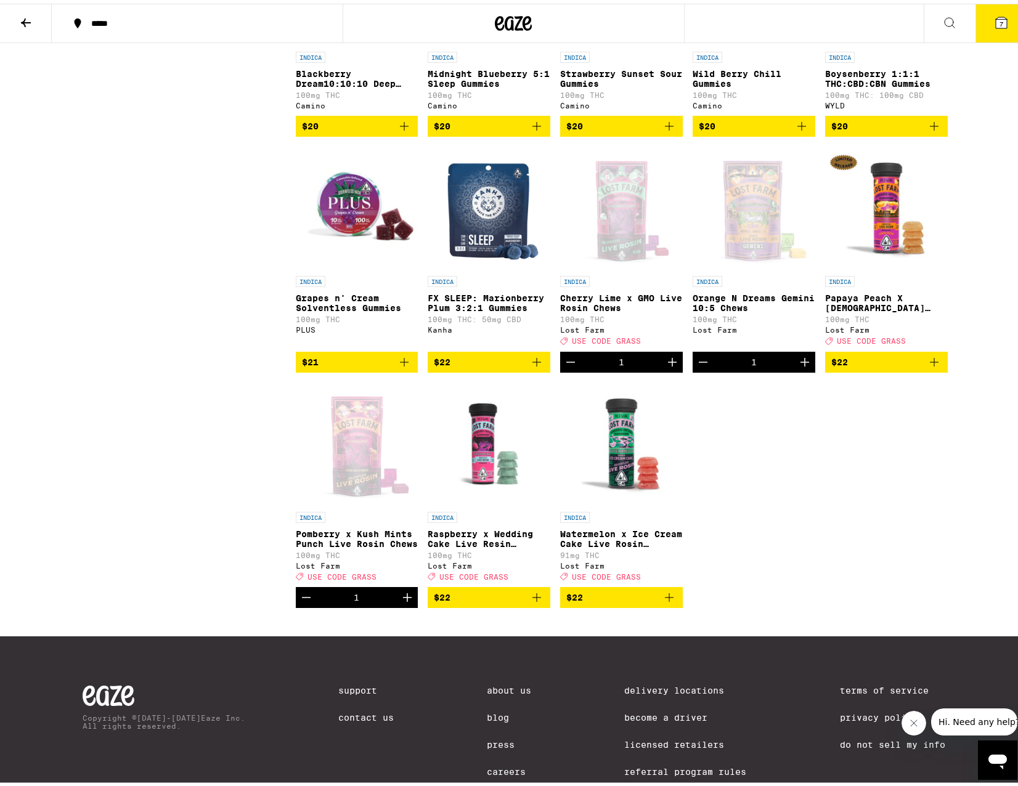
scroll to position [1171, 0]
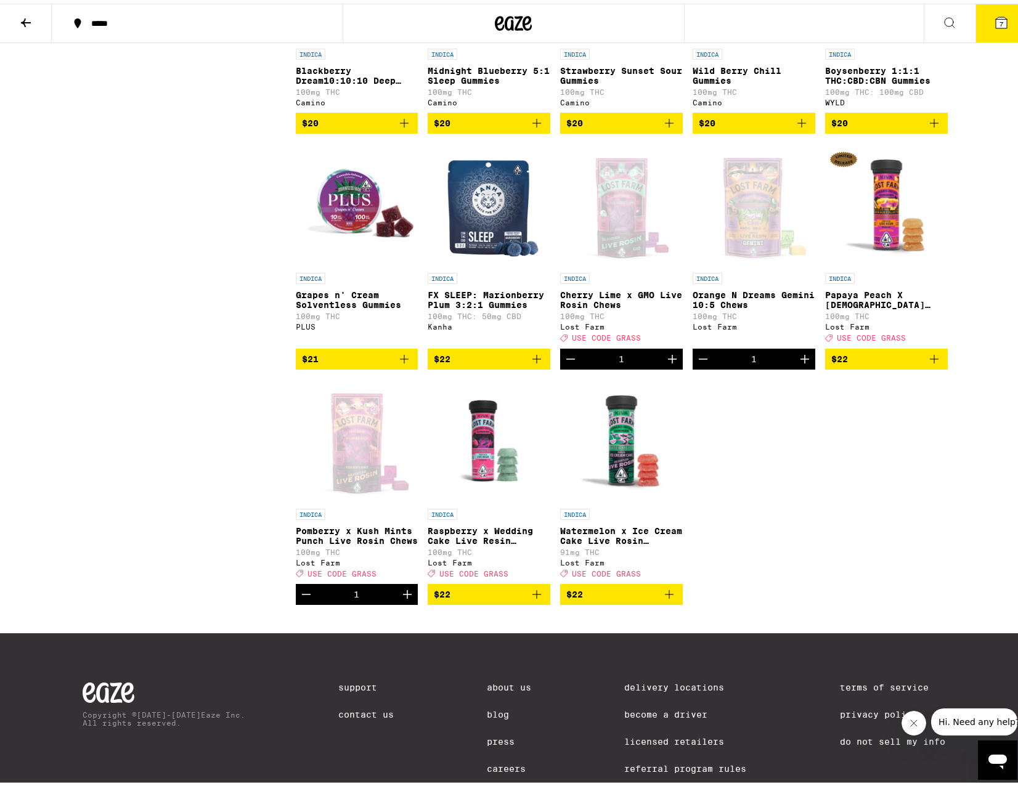
click at [982, 20] on button "7" at bounding box center [1002, 20] width 52 height 38
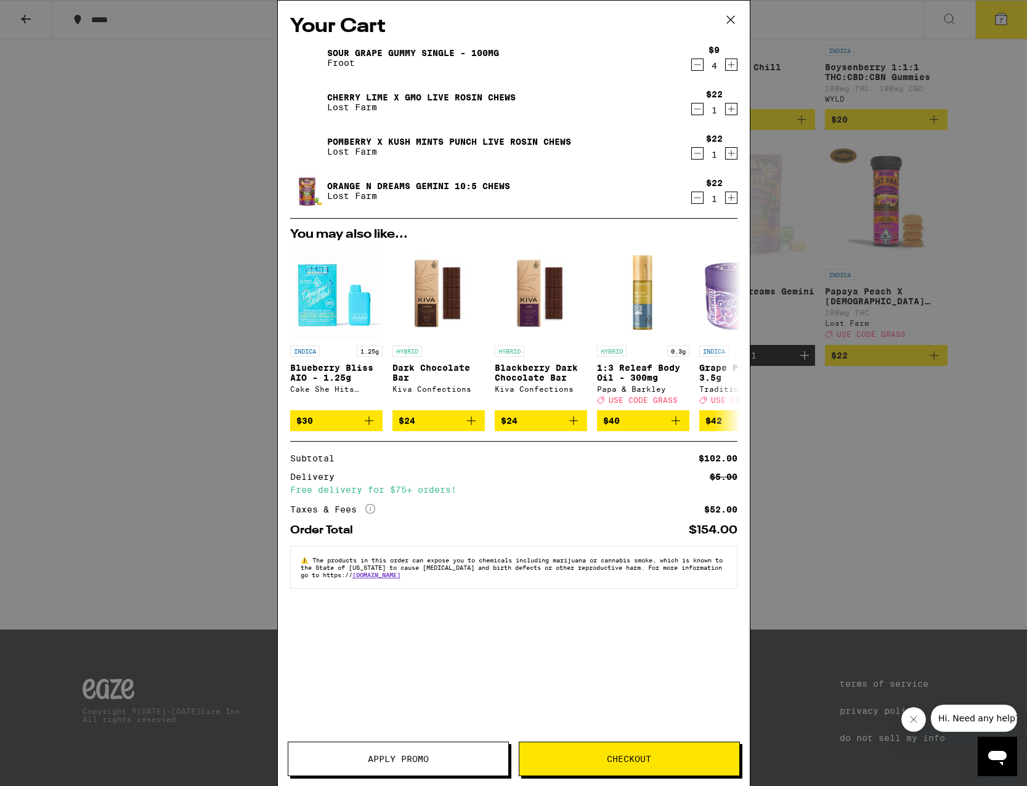
click at [426, 752] on button "Apply Promo" at bounding box center [398, 759] width 221 height 35
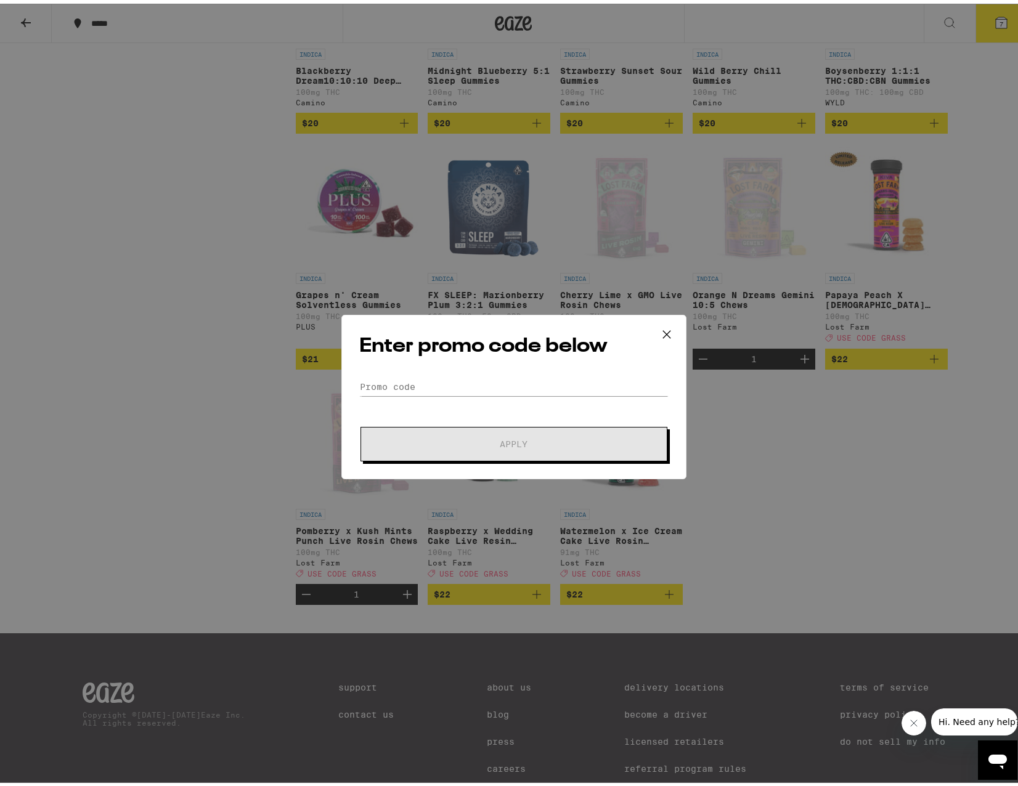
click at [420, 369] on div "Enter promo code below Promo Code Apply" at bounding box center [513, 393] width 345 height 165
click at [423, 399] on form "Promo Code Apply" at bounding box center [513, 416] width 309 height 84
click at [417, 384] on input "Promo Code" at bounding box center [513, 383] width 309 height 18
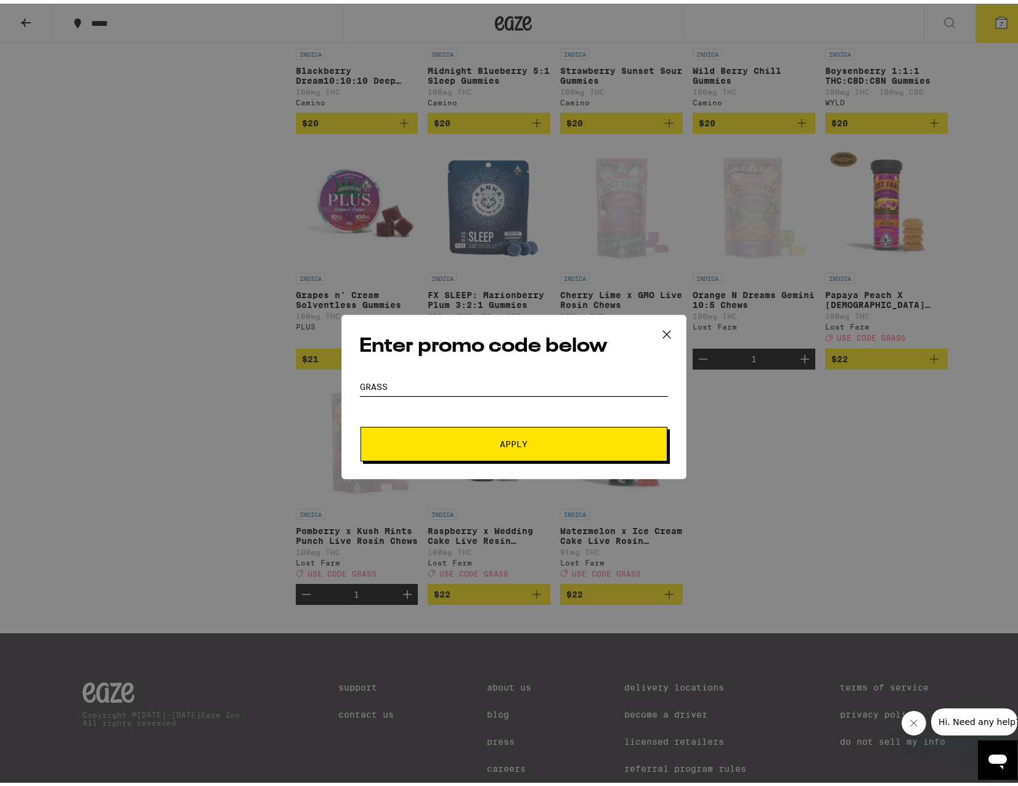
type input "grass"
click at [442, 449] on button "Apply" at bounding box center [514, 440] width 307 height 35
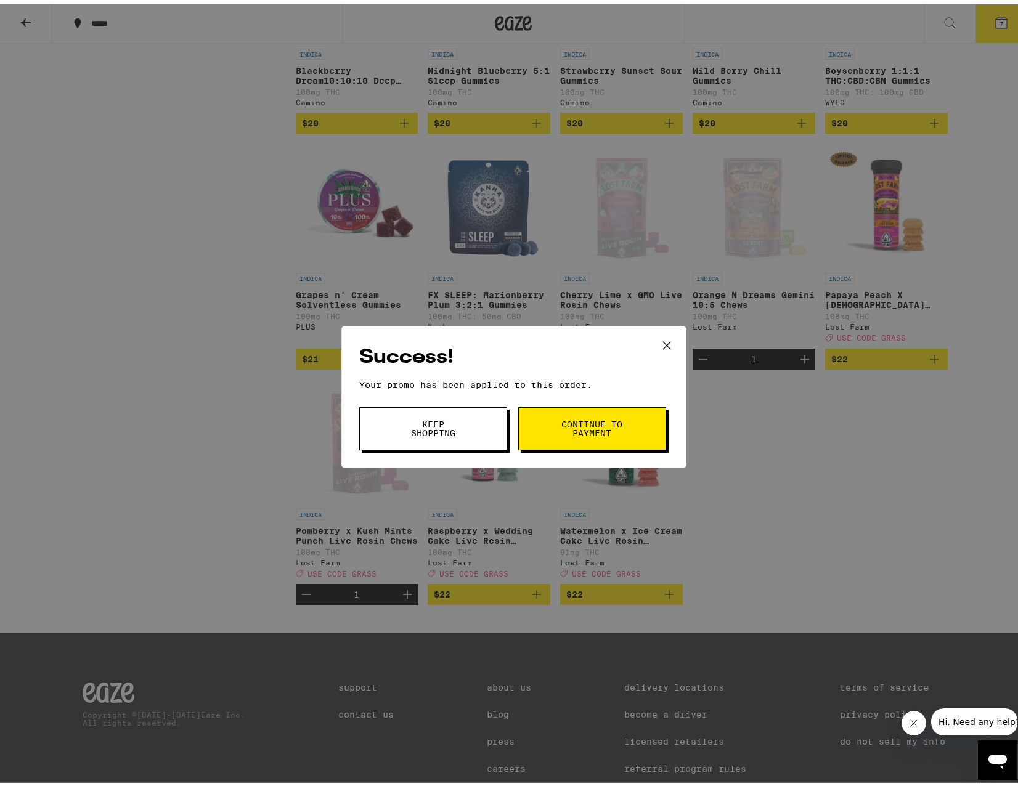
click at [577, 430] on span "Continue to payment" at bounding box center [592, 425] width 63 height 17
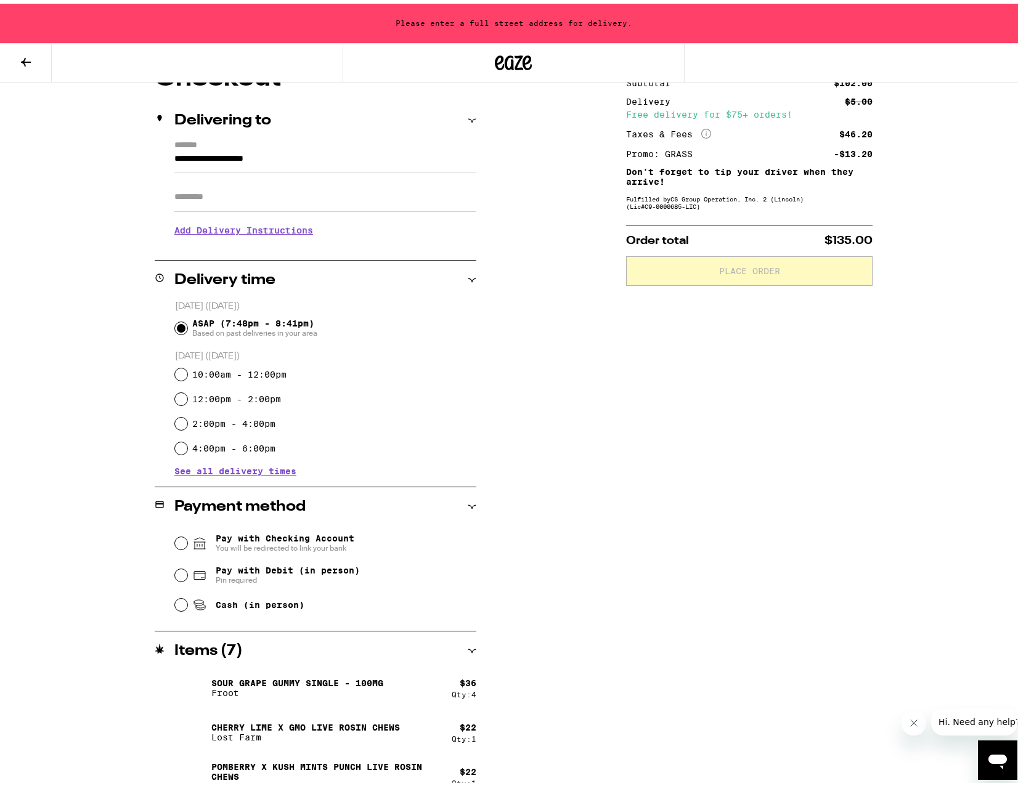
scroll to position [185, 0]
